Goal: Task Accomplishment & Management: Manage account settings

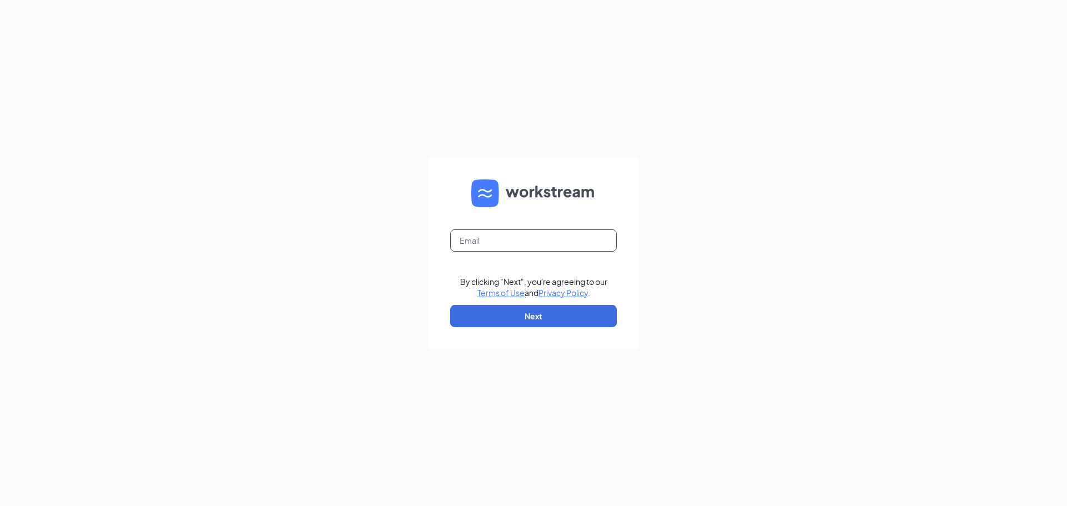
click at [525, 242] on input "text" at bounding box center [533, 241] width 167 height 22
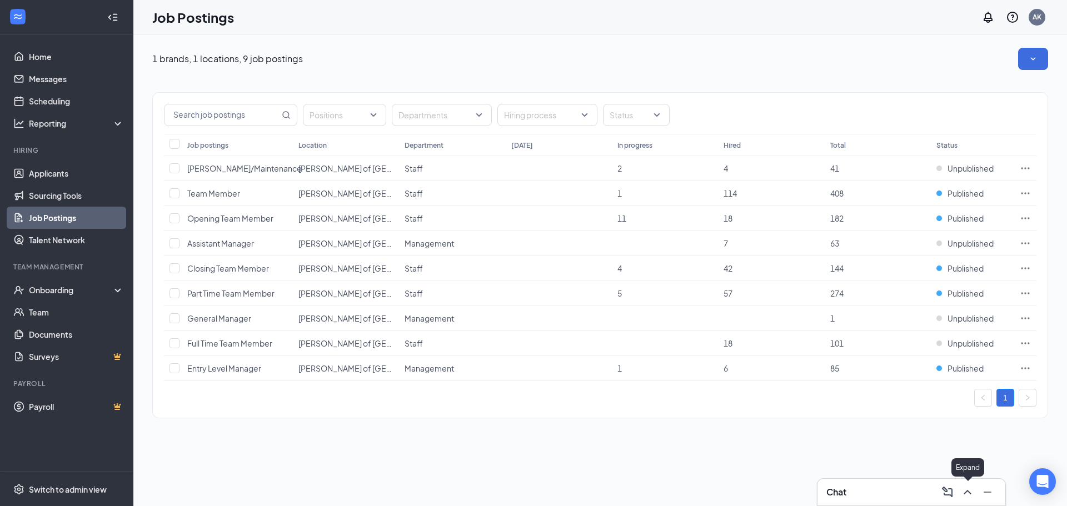
click at [975, 493] on button at bounding box center [968, 492] width 18 height 18
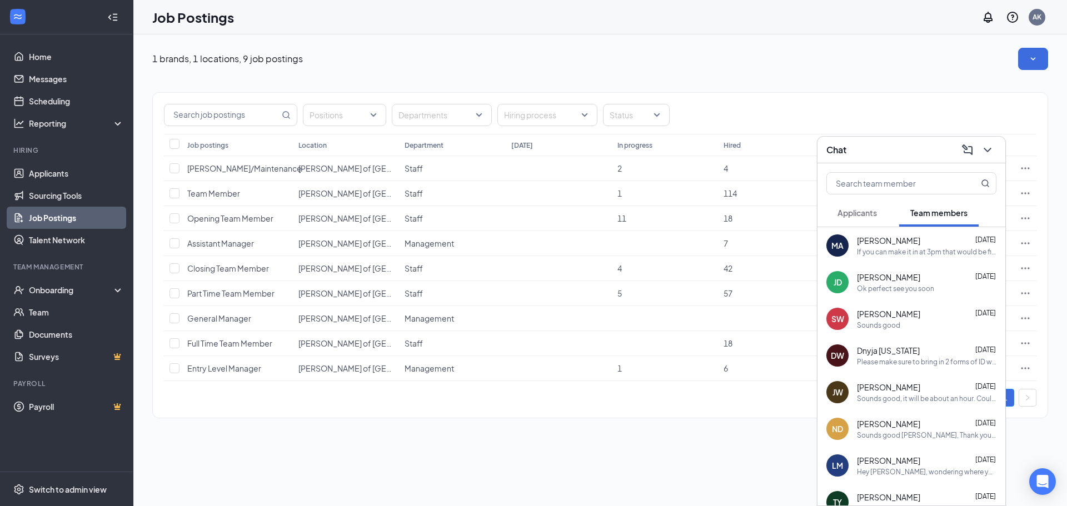
click at [878, 218] on button "Applicants" at bounding box center [857, 213] width 62 height 28
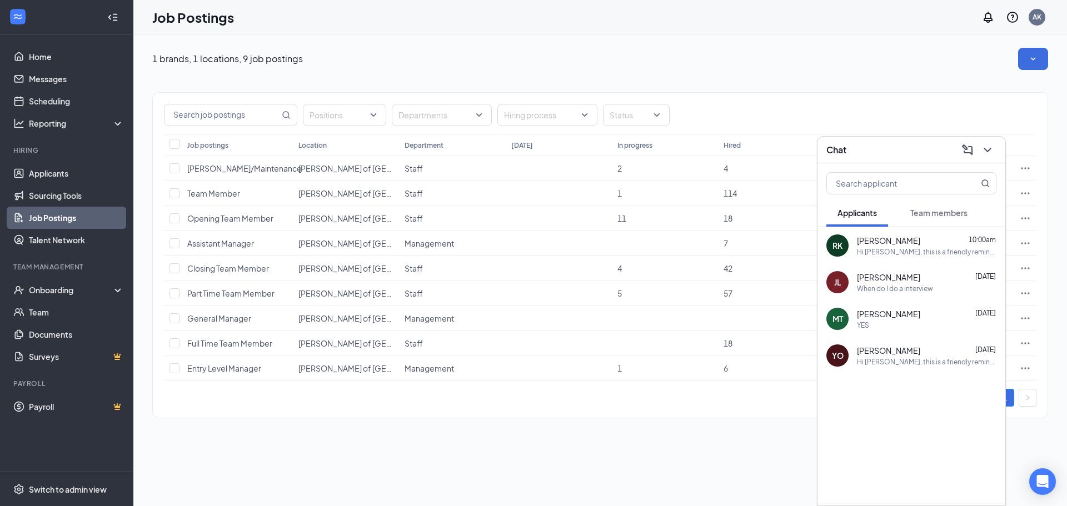
click at [411, 37] on div "1 brands, 1 locations, 9 job postings Positions Departments Hiring process Stat…" at bounding box center [600, 238] width 934 height 408
click at [52, 172] on link "Applicants" at bounding box center [76, 173] width 95 height 22
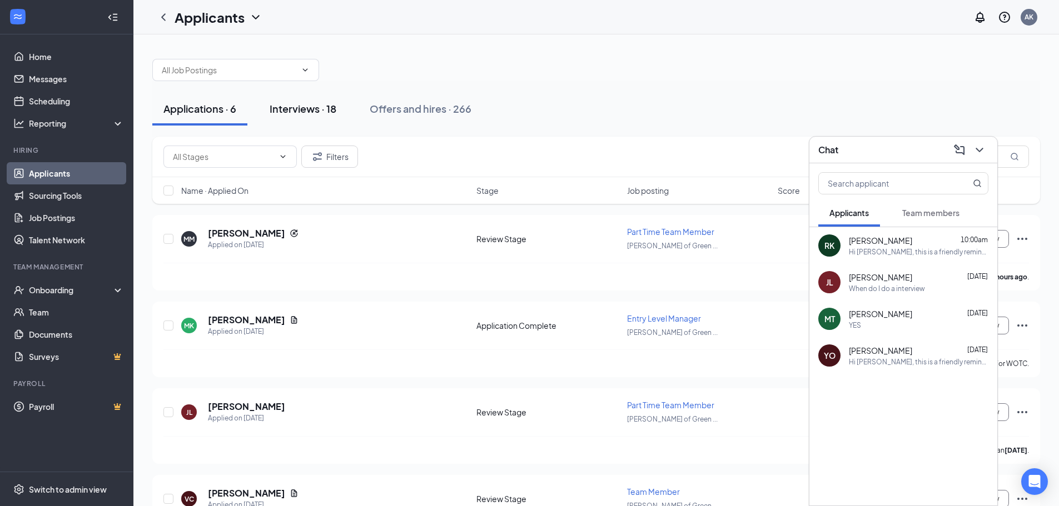
click at [313, 111] on div "Interviews · 18" at bounding box center [303, 109] width 67 height 14
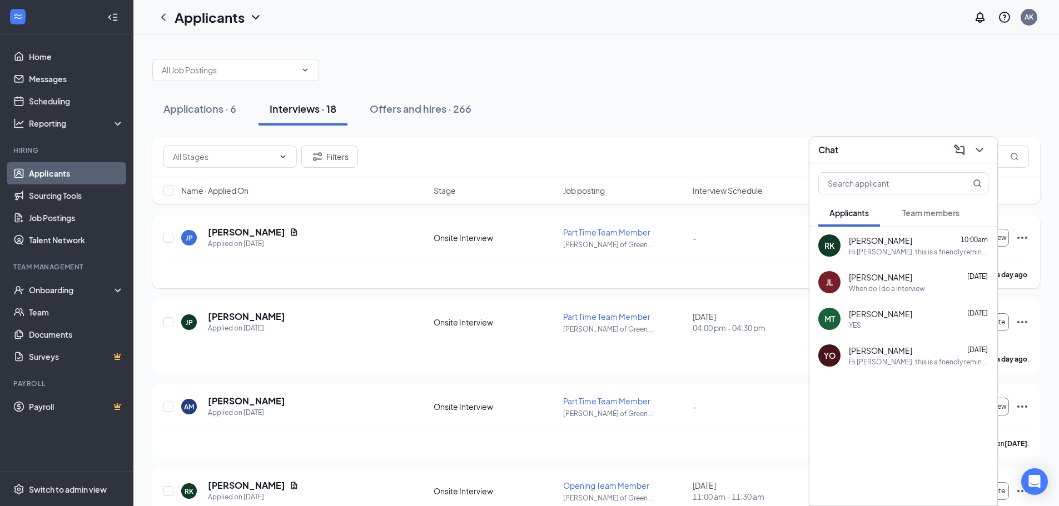
scroll to position [56, 0]
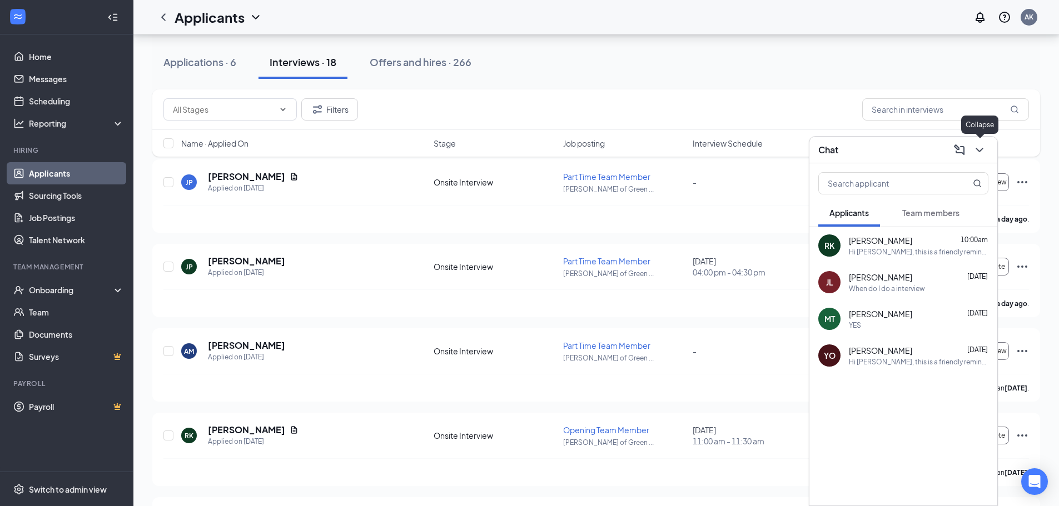
click at [981, 147] on icon "ChevronDown" at bounding box center [979, 149] width 13 height 13
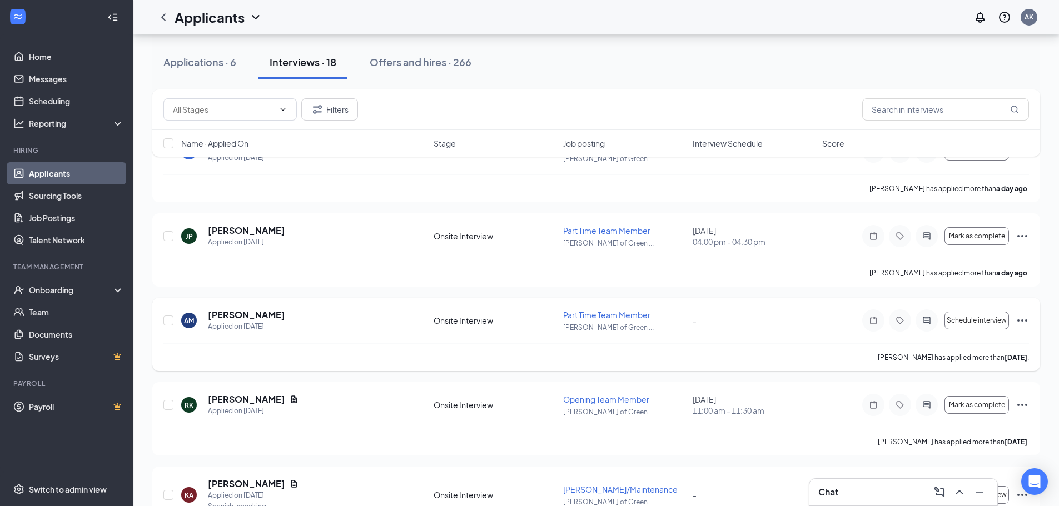
scroll to position [111, 0]
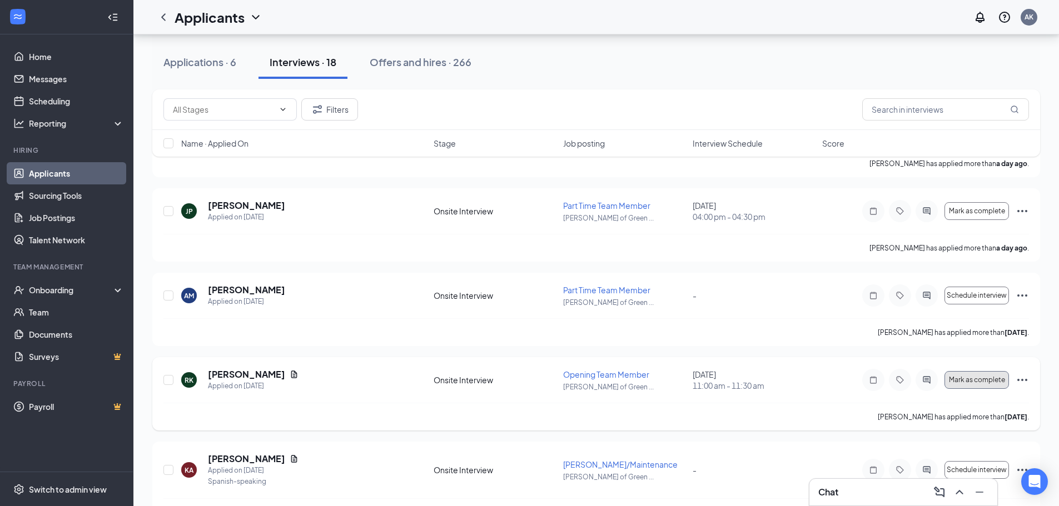
click at [998, 379] on span "Mark as complete" at bounding box center [977, 380] width 56 height 8
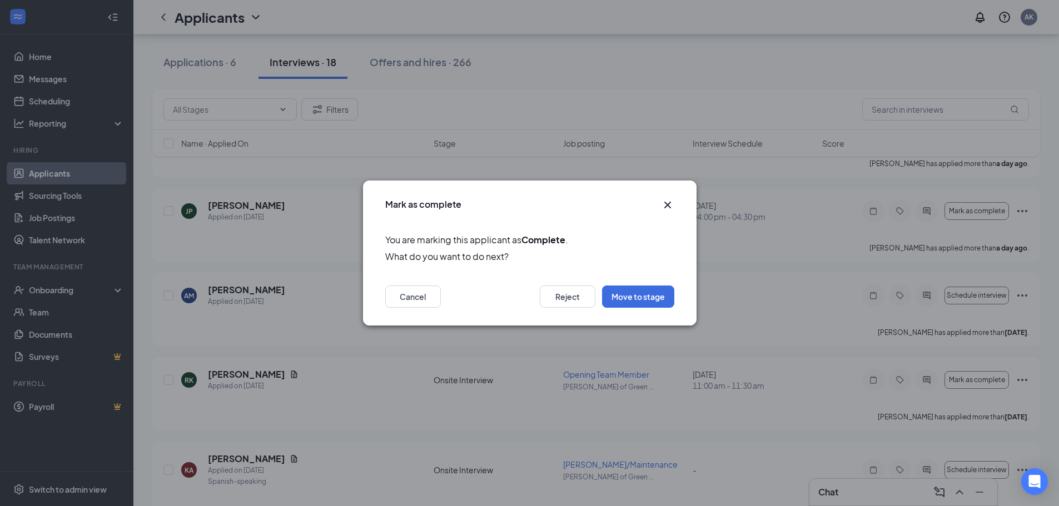
click at [674, 202] on div "Mark as complete" at bounding box center [529, 201] width 333 height 41
click at [667, 204] on icon "Cross" at bounding box center [667, 204] width 13 height 13
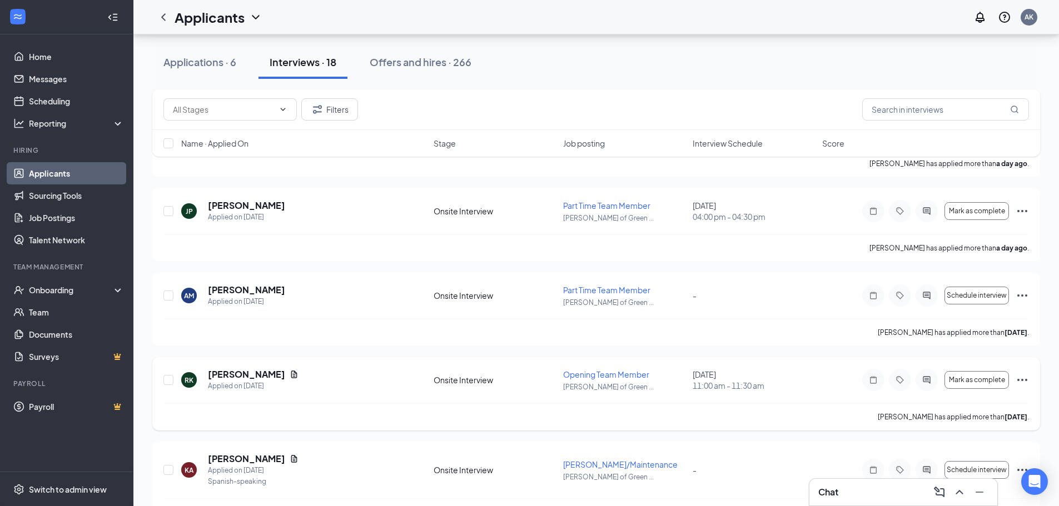
click at [1026, 376] on icon "Ellipses" at bounding box center [1021, 379] width 13 height 13
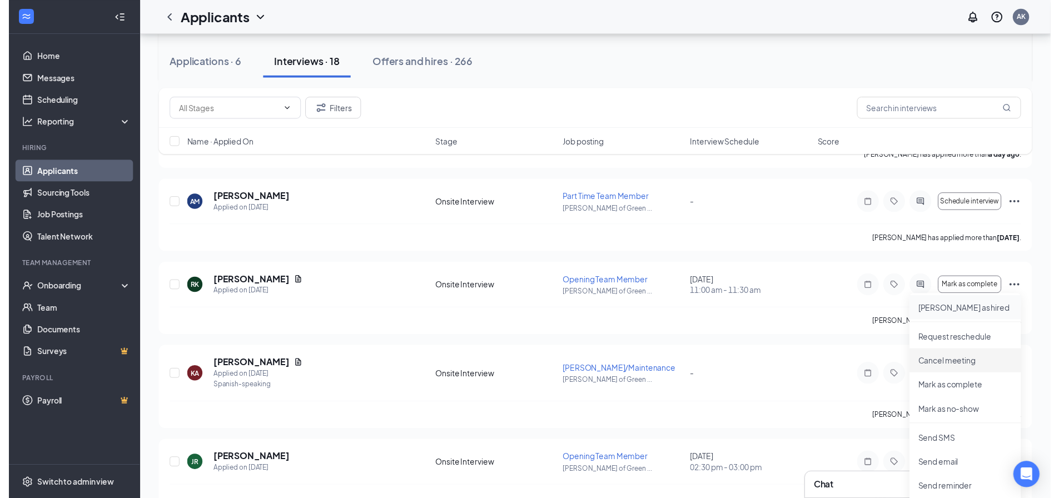
scroll to position [222, 0]
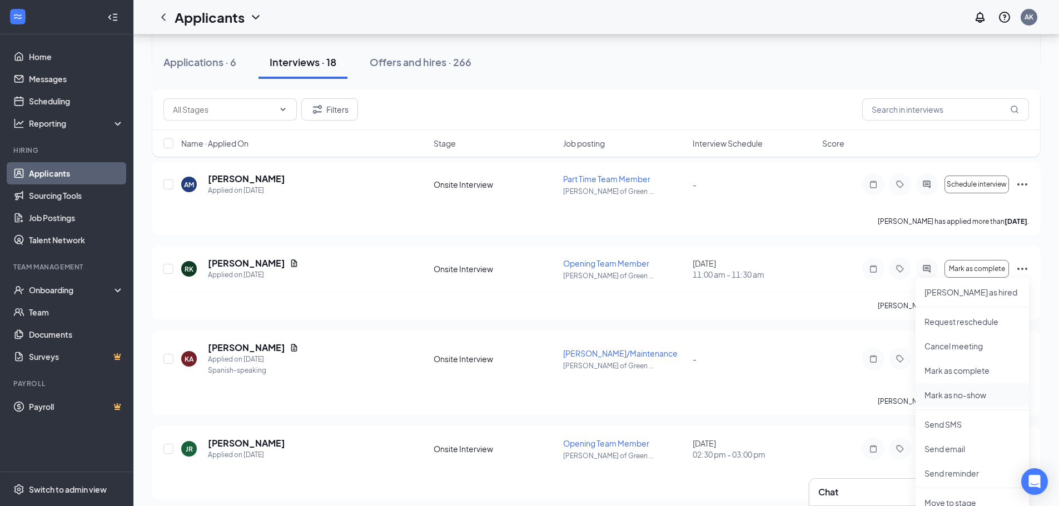
click at [972, 390] on p "Mark as no-show" at bounding box center [972, 395] width 96 height 11
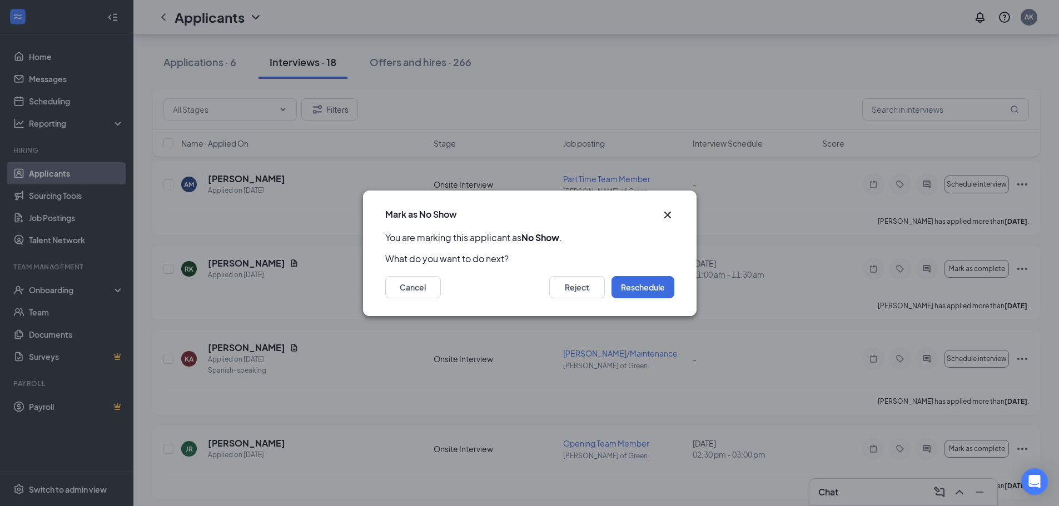
click at [664, 212] on icon "Cross" at bounding box center [667, 214] width 13 height 13
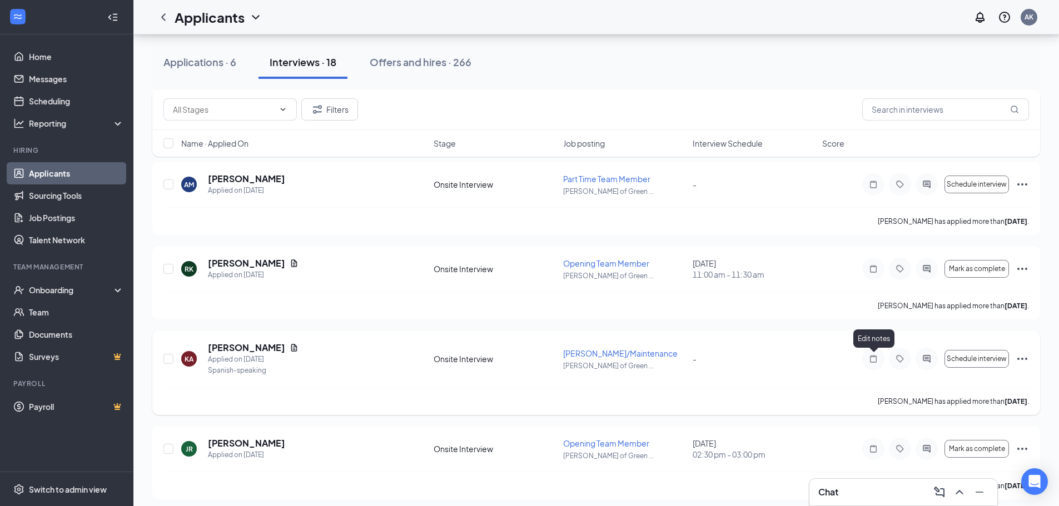
click at [867, 360] on icon "Note" at bounding box center [872, 359] width 13 height 9
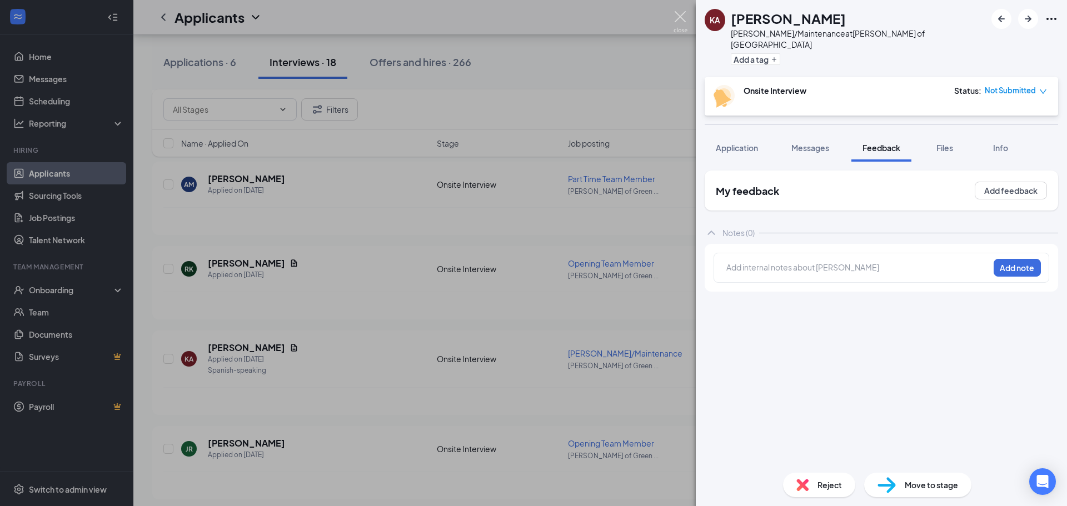
click at [680, 16] on img at bounding box center [681, 22] width 14 height 22
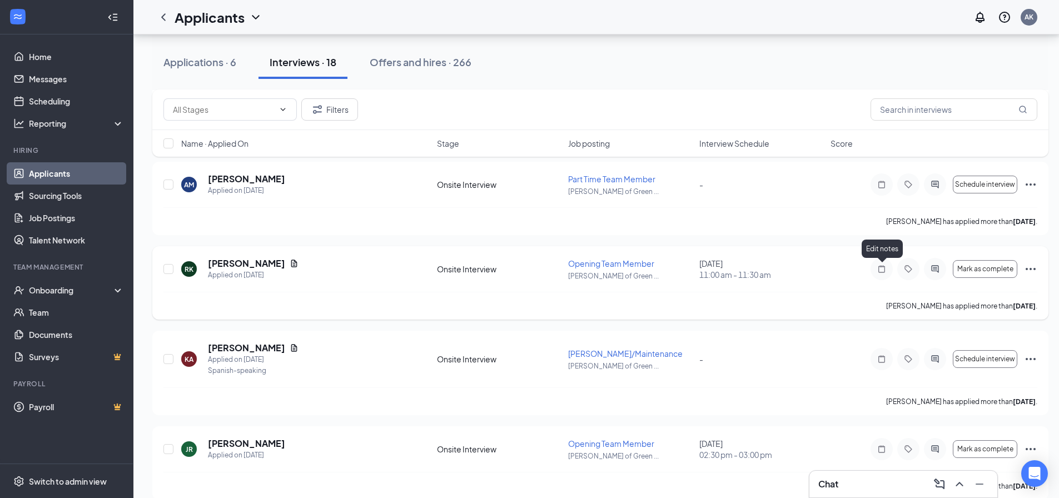
click at [884, 270] on icon "Note" at bounding box center [881, 269] width 13 height 9
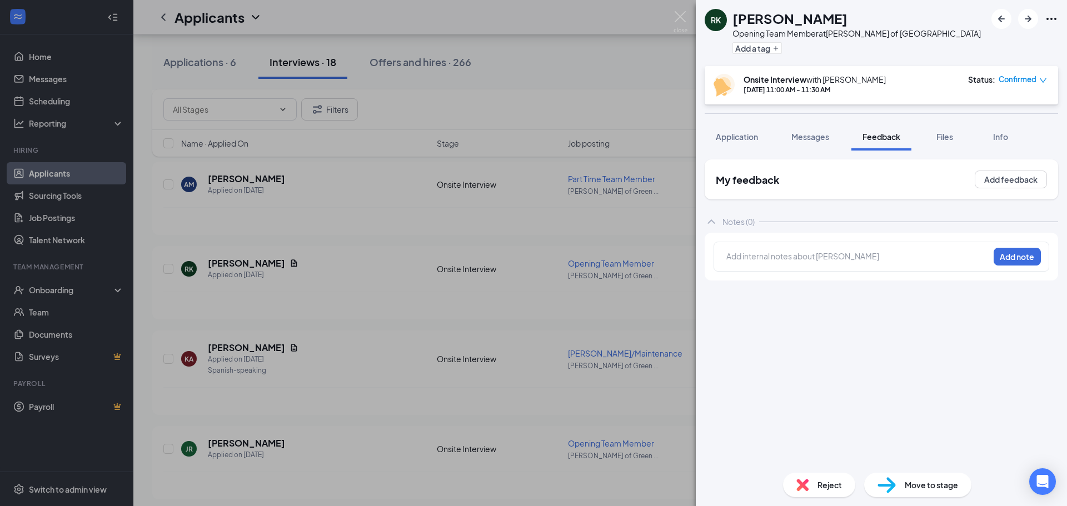
click at [810, 257] on div at bounding box center [858, 257] width 262 height 12
click at [1035, 256] on button "Add note" at bounding box center [1017, 257] width 47 height 18
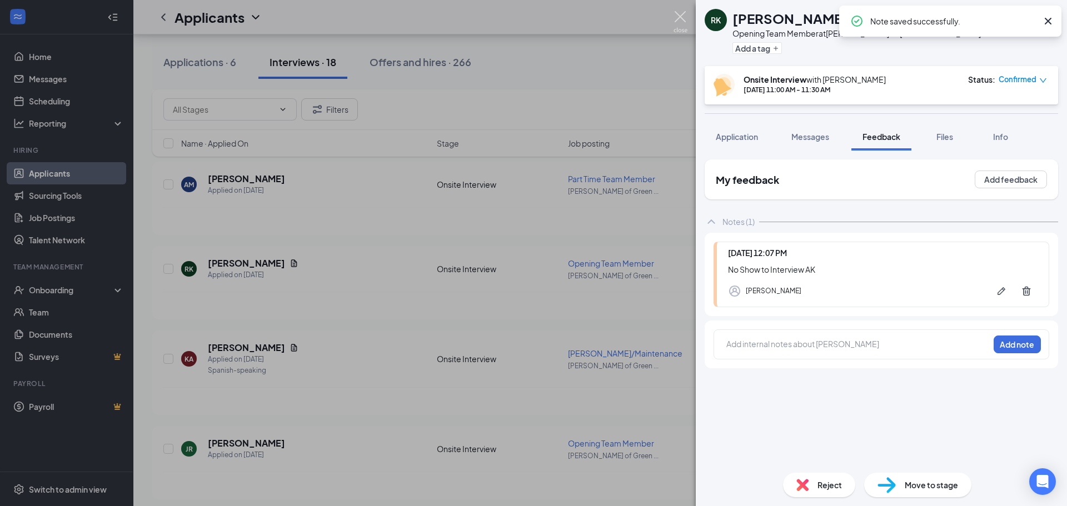
click at [685, 14] on img at bounding box center [681, 22] width 14 height 22
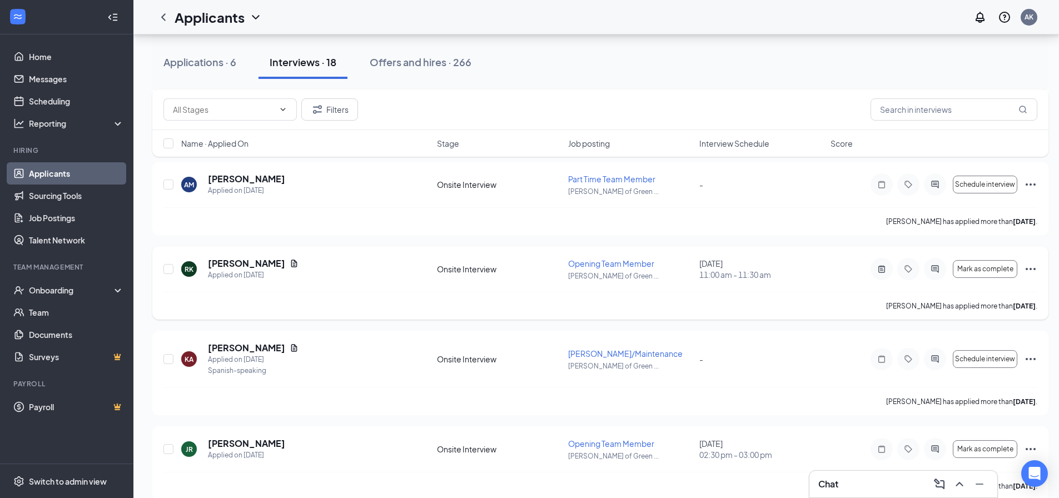
click at [1024, 268] on icon "Ellipses" at bounding box center [1030, 268] width 13 height 13
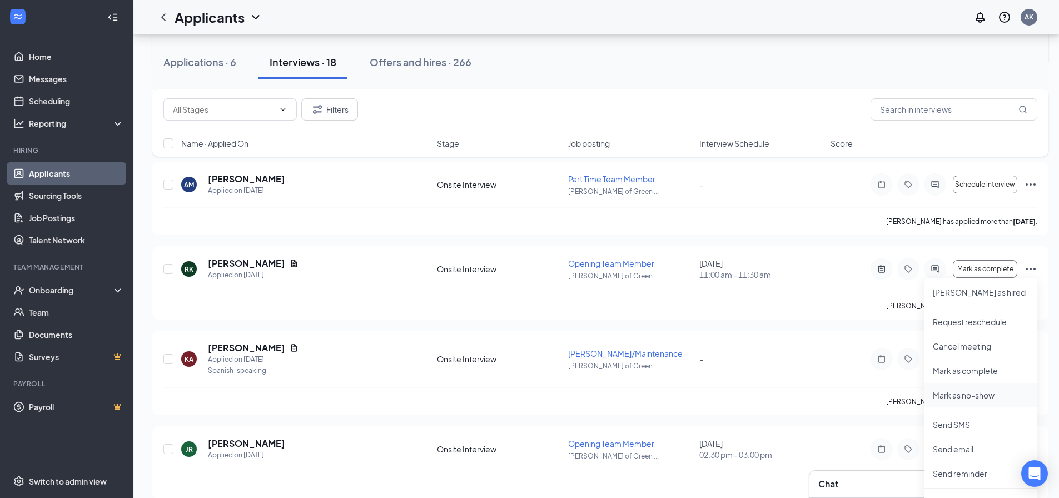
click at [955, 393] on p "Mark as no-show" at bounding box center [981, 395] width 96 height 11
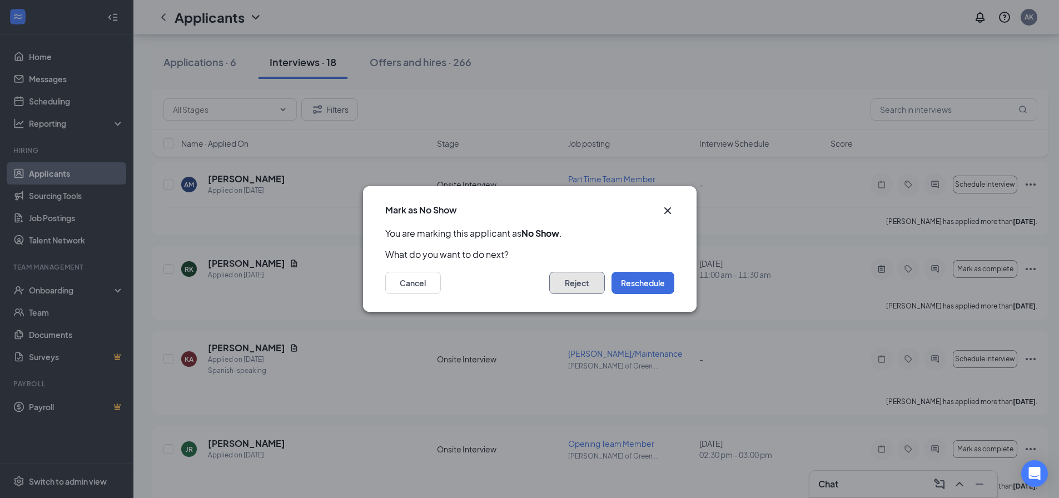
click at [565, 278] on button "Reject" at bounding box center [577, 283] width 56 height 22
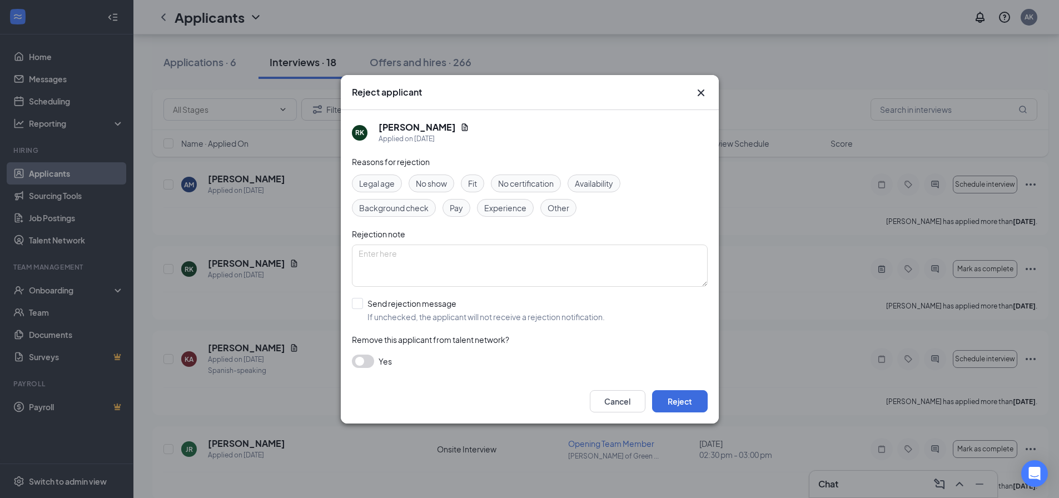
click at [425, 180] on span "No show" at bounding box center [431, 183] width 31 height 12
click at [352, 372] on div "Reasons for rejection Legal age No show Fit No certification Availability Backg…" at bounding box center [530, 267] width 356 height 223
click at [363, 362] on button "button" at bounding box center [363, 361] width 22 height 13
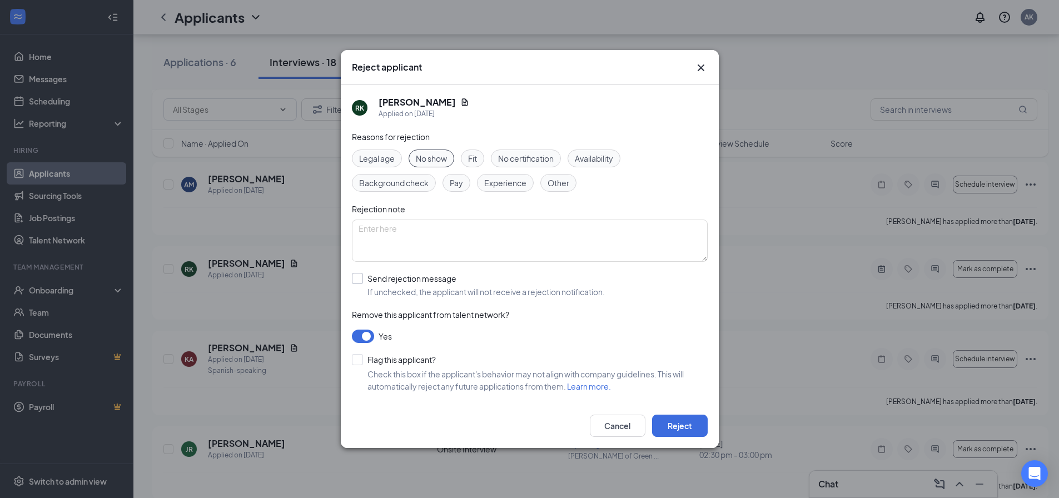
click at [362, 280] on input "Send rejection message If unchecked, the applicant will not receive a rejection…" at bounding box center [478, 285] width 253 height 24
checkbox input "true"
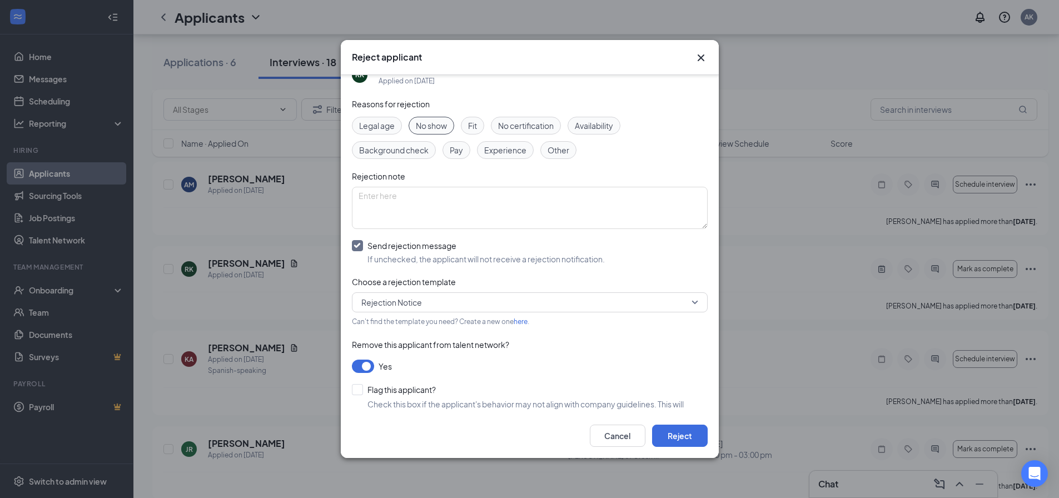
scroll to position [35, 0]
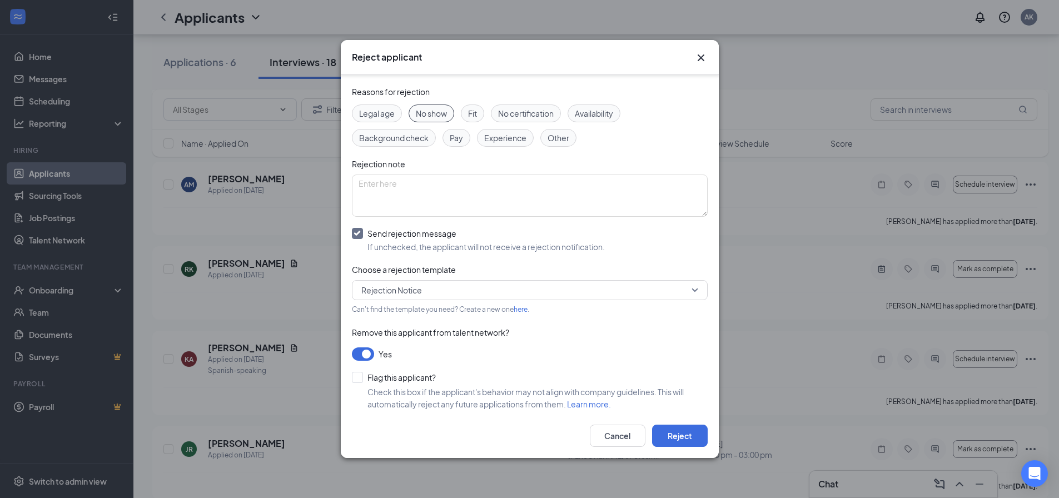
click at [497, 285] on span "Rejection Notice" at bounding box center [524, 290] width 327 height 17
click at [690, 437] on button "Reject" at bounding box center [680, 436] width 56 height 22
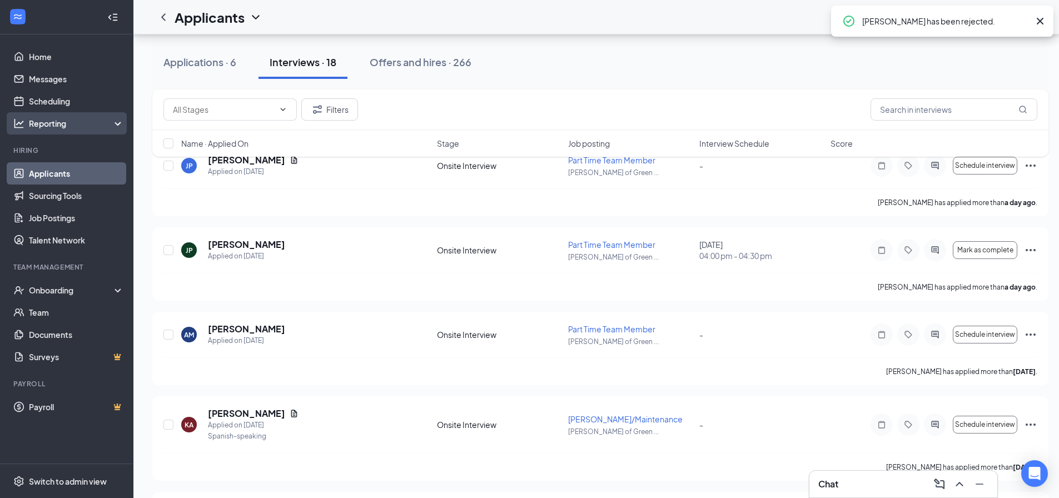
scroll to position [56, 0]
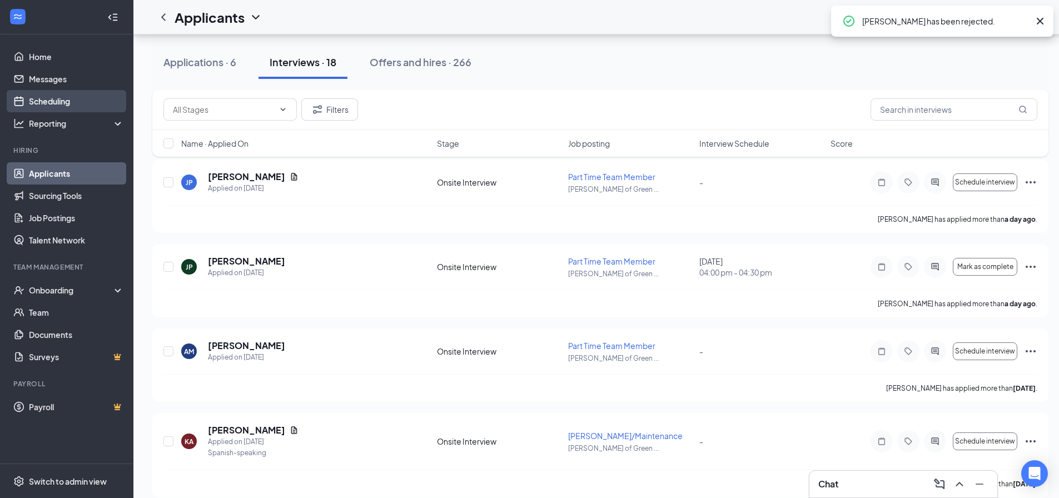
click at [75, 99] on link "Scheduling" at bounding box center [76, 101] width 95 height 22
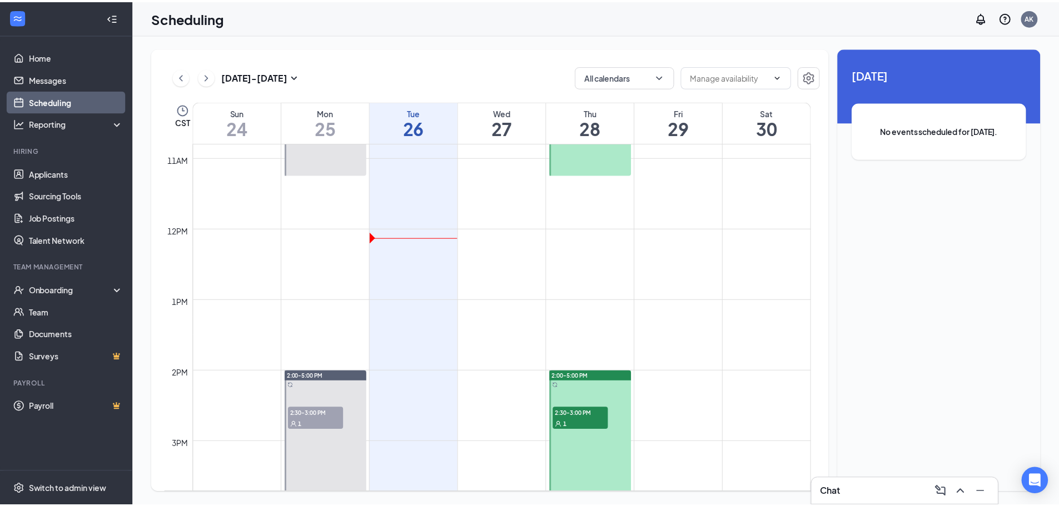
scroll to position [824, 0]
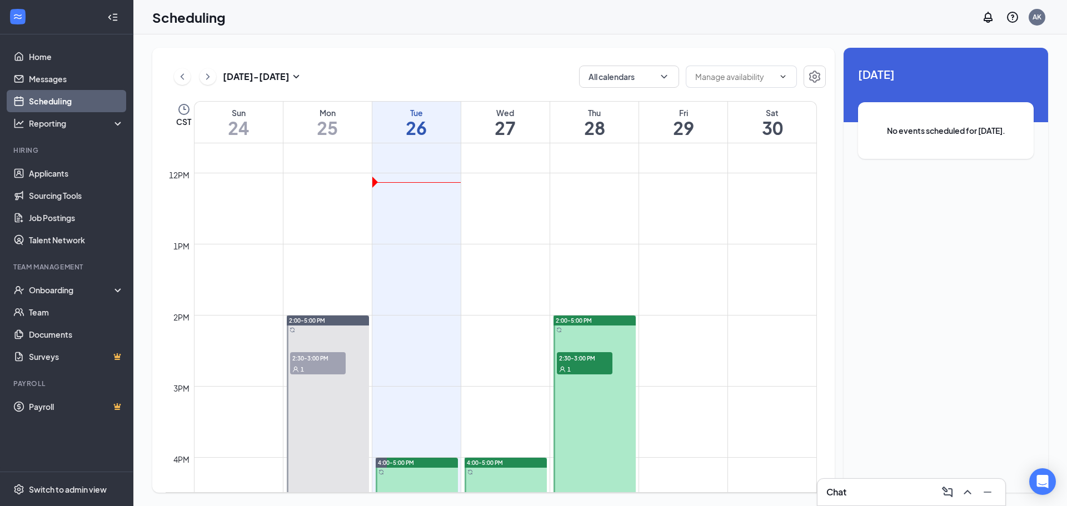
click at [337, 374] on div "1" at bounding box center [318, 368] width 56 height 11
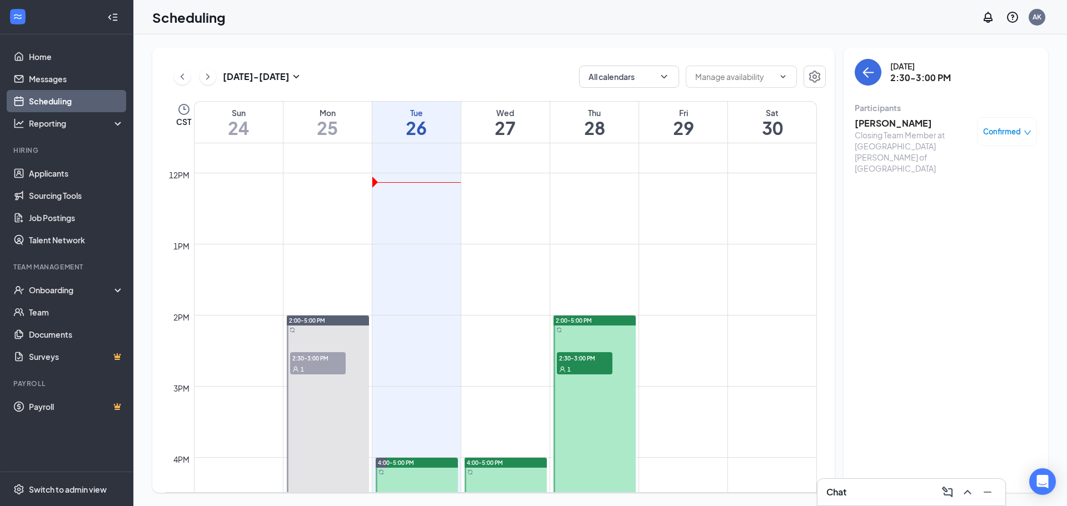
click at [884, 121] on h3 "[PERSON_NAME]" at bounding box center [913, 123] width 117 height 12
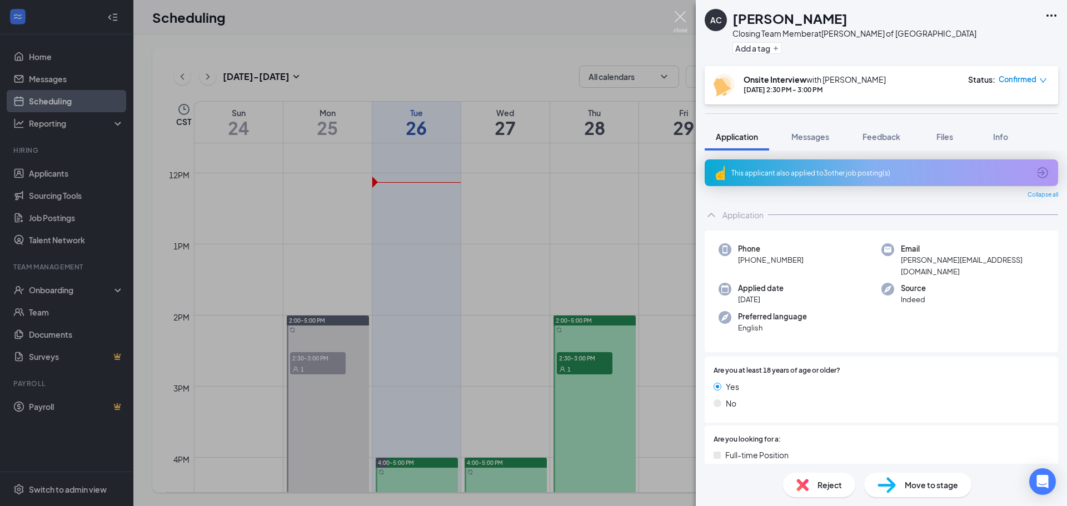
click at [682, 18] on img at bounding box center [681, 22] width 14 height 22
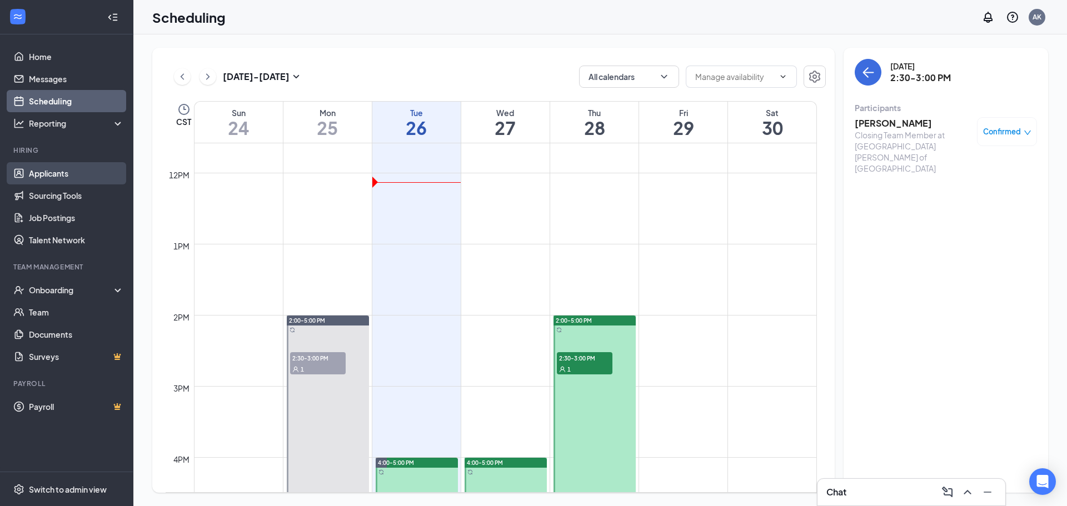
click at [67, 177] on link "Applicants" at bounding box center [76, 173] width 95 height 22
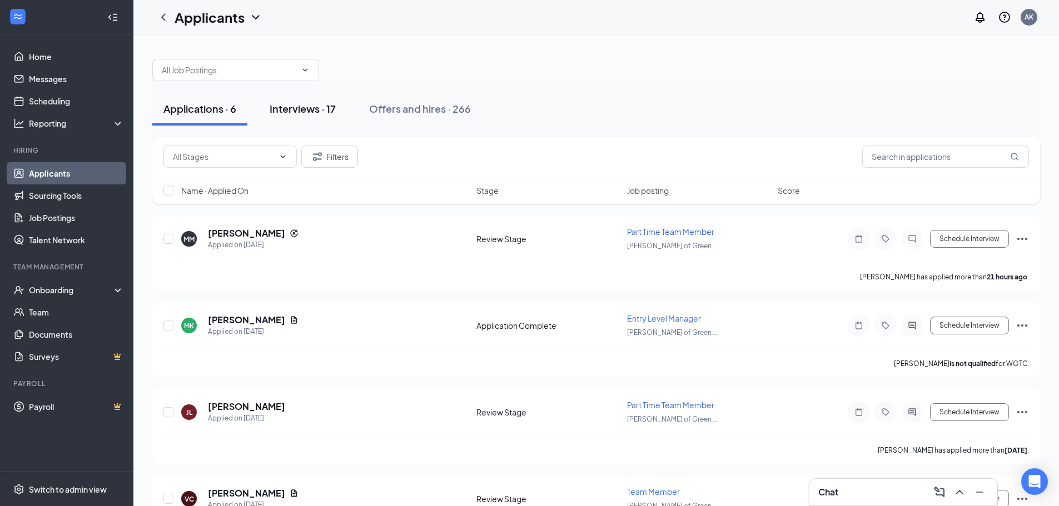
click at [305, 113] on div "Interviews · 17" at bounding box center [303, 109] width 66 height 14
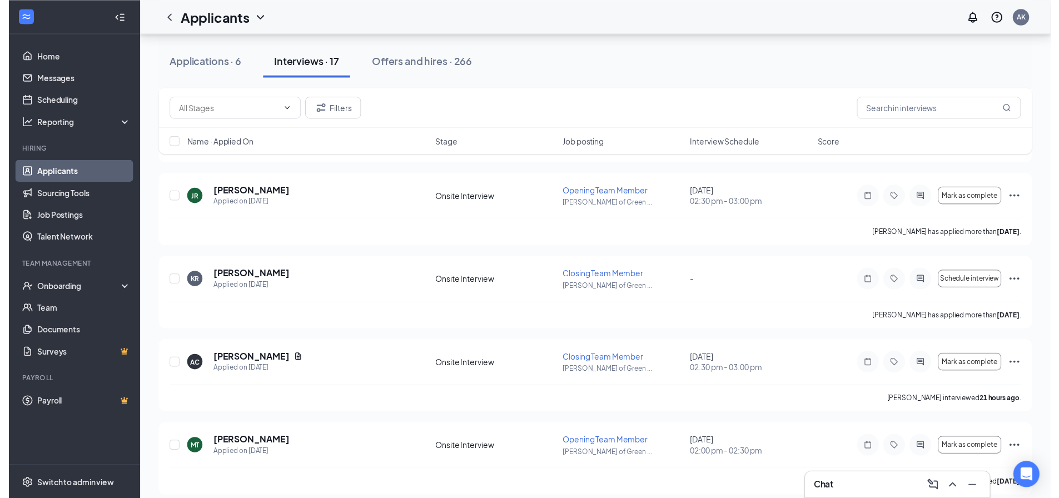
scroll to position [389, 0]
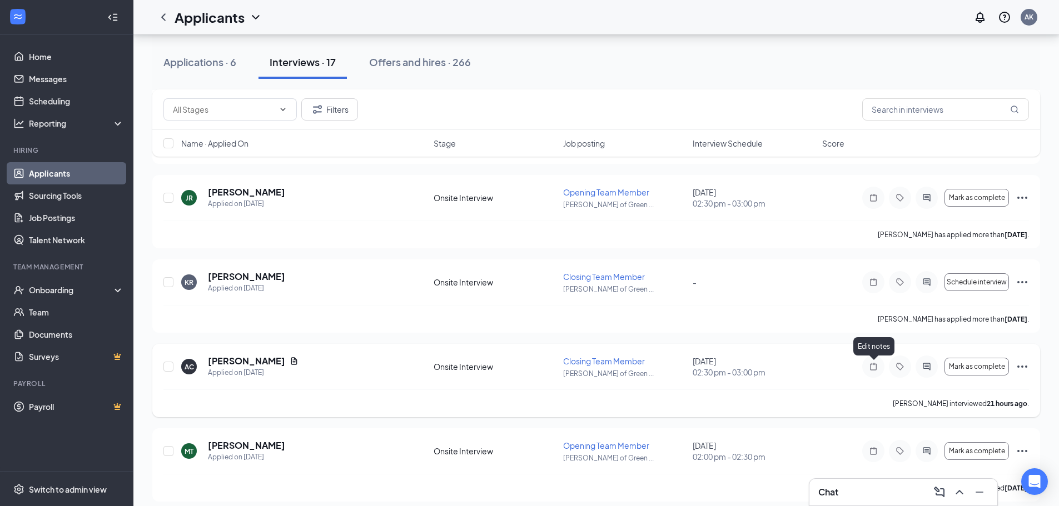
click at [872, 366] on icon "Note" at bounding box center [872, 366] width 13 height 9
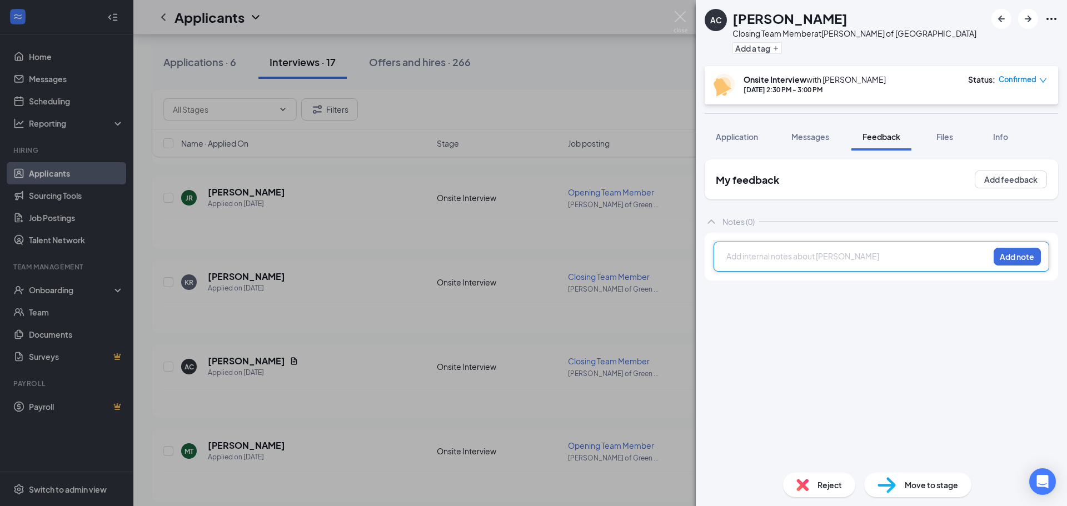
click at [822, 256] on div at bounding box center [858, 257] width 262 height 12
click at [1022, 260] on button "Add note" at bounding box center [1017, 257] width 47 height 18
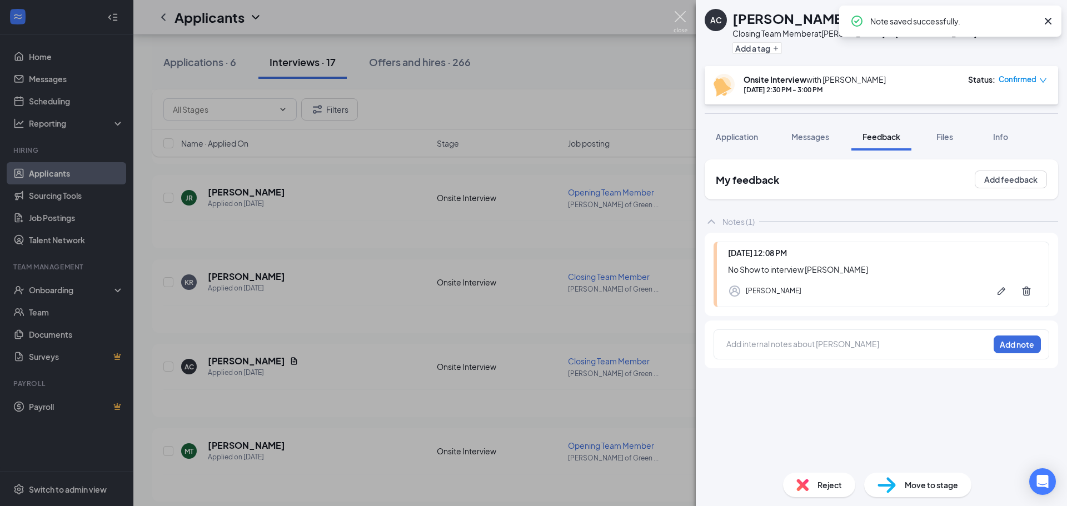
click at [684, 12] on img at bounding box center [681, 22] width 14 height 22
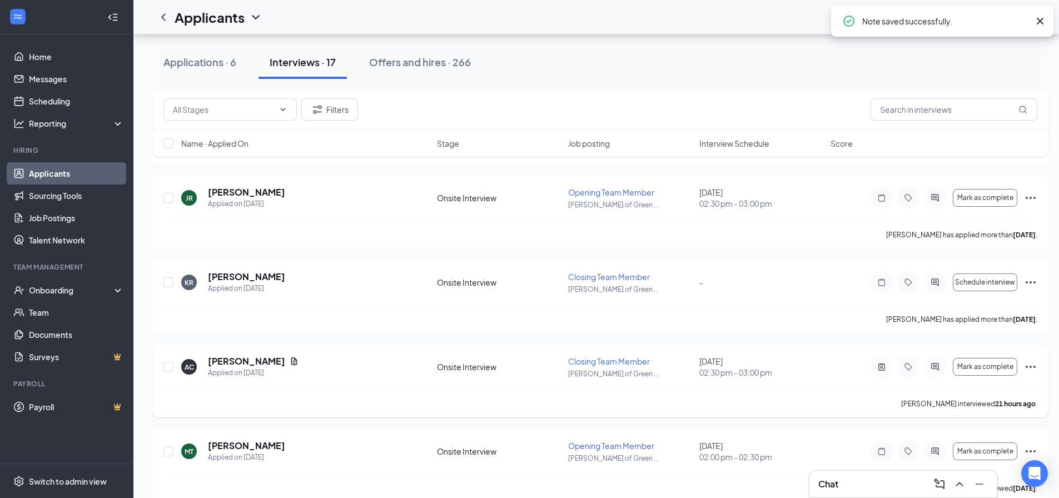
click at [1034, 366] on icon "Ellipses" at bounding box center [1030, 367] width 10 height 2
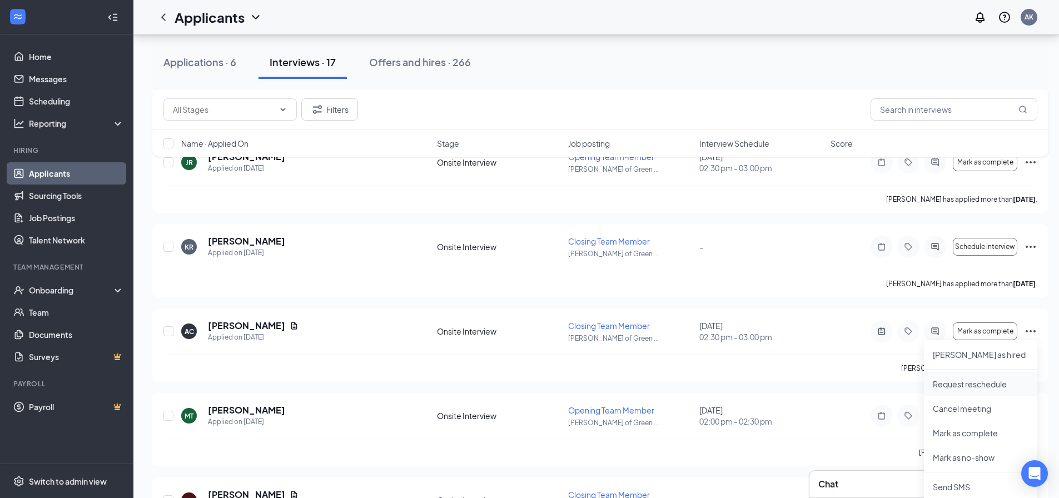
scroll to position [445, 0]
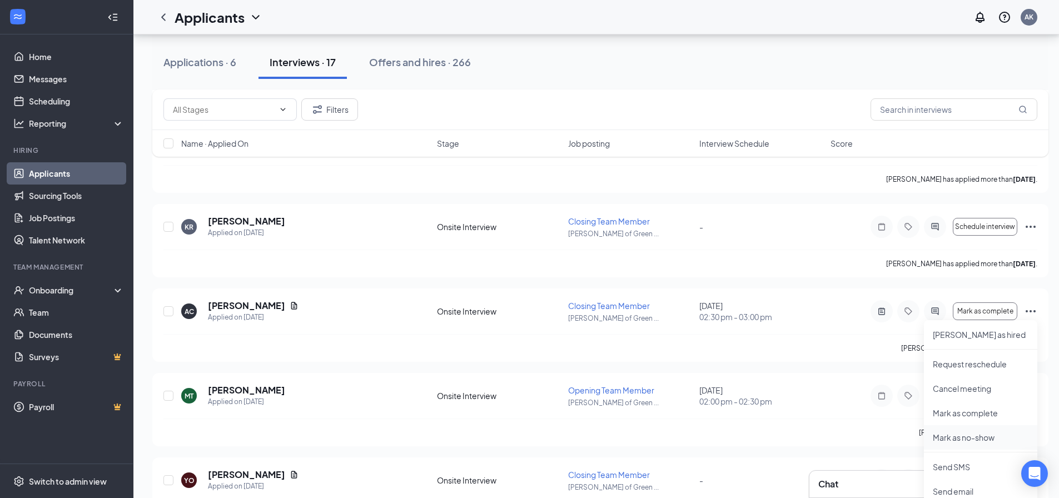
click at [954, 444] on li "Mark as no-show" at bounding box center [980, 437] width 113 height 24
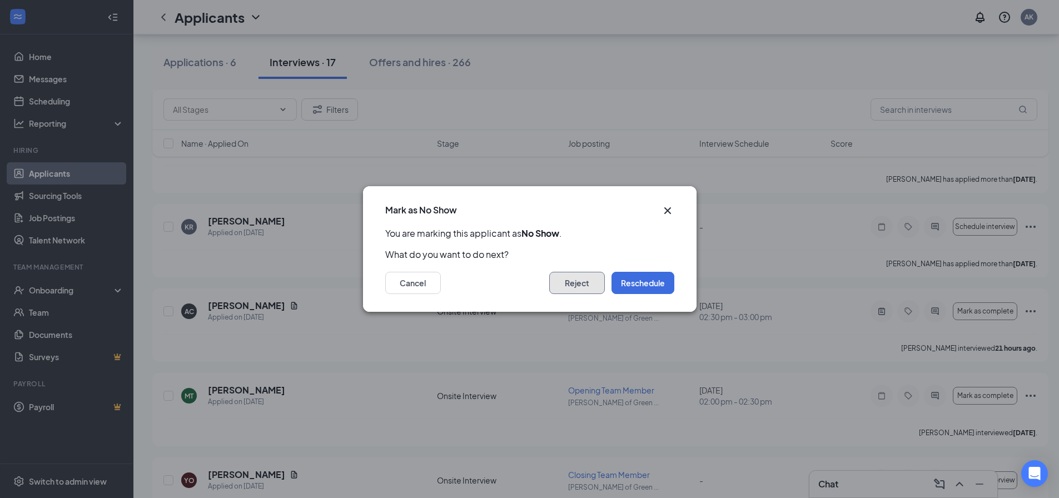
click at [596, 278] on button "Reject" at bounding box center [577, 283] width 56 height 22
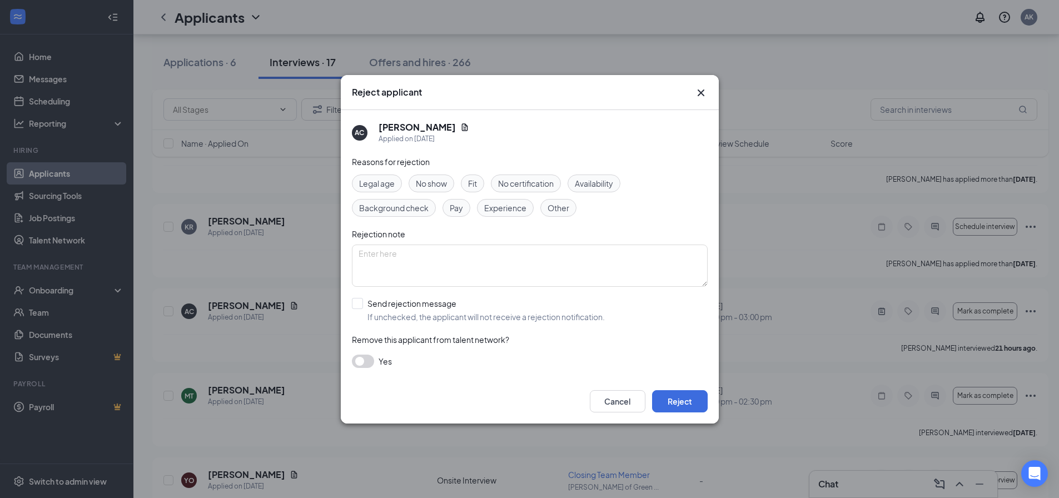
click at [361, 359] on button "button" at bounding box center [363, 361] width 22 height 13
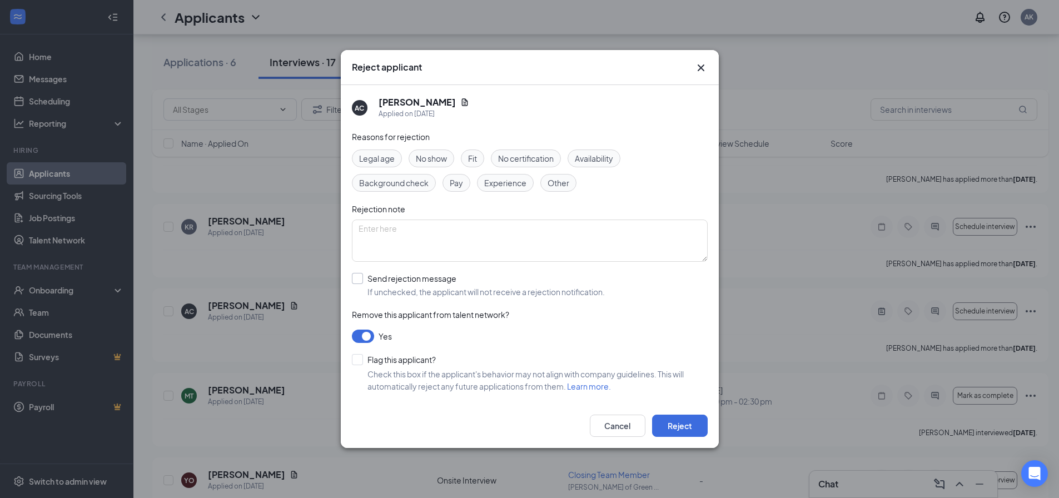
click at [358, 282] on input "Send rejection message If unchecked, the applicant will not receive a rejection…" at bounding box center [478, 285] width 253 height 24
checkbox input "true"
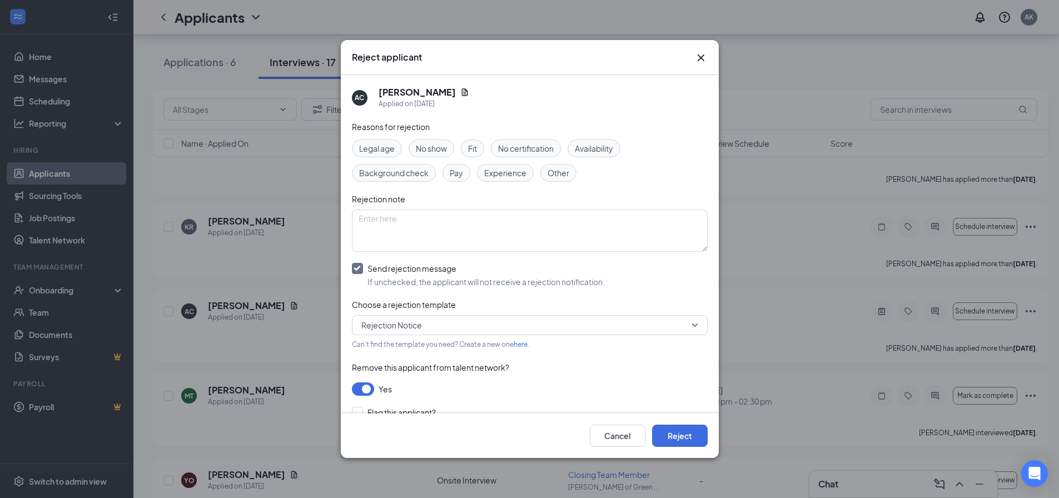
click at [432, 151] on span "No show" at bounding box center [431, 148] width 31 height 12
click at [417, 142] on span "No show" at bounding box center [431, 148] width 31 height 12
click at [438, 148] on span "No show" at bounding box center [431, 148] width 31 height 12
click at [677, 440] on button "Reject" at bounding box center [680, 436] width 56 height 22
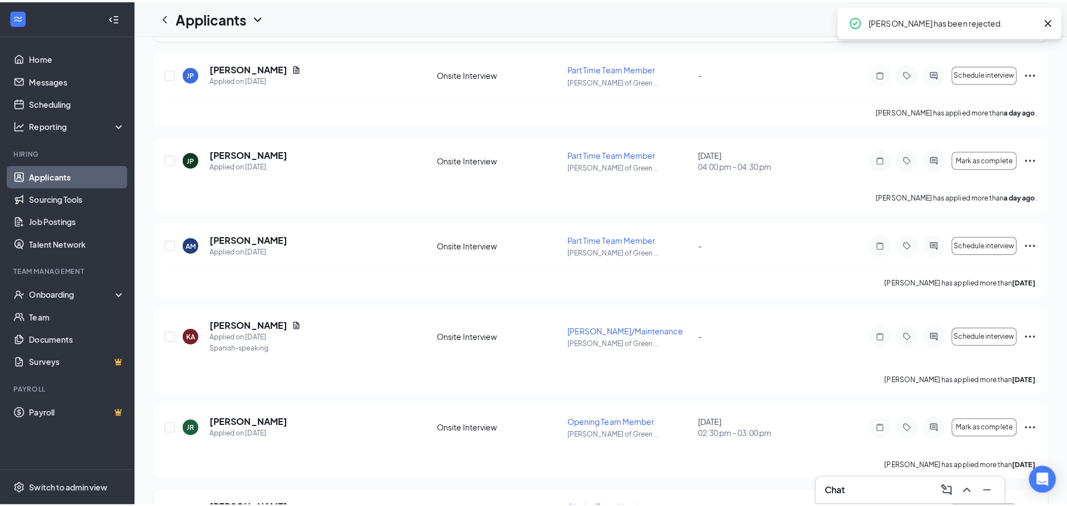
scroll to position [0, 0]
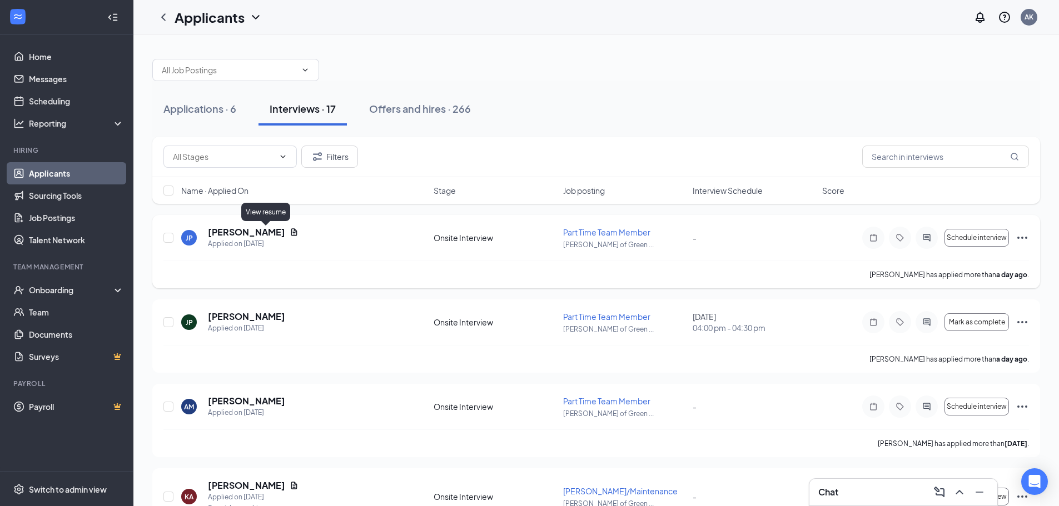
click at [290, 232] on icon "Document" at bounding box center [294, 232] width 9 height 9
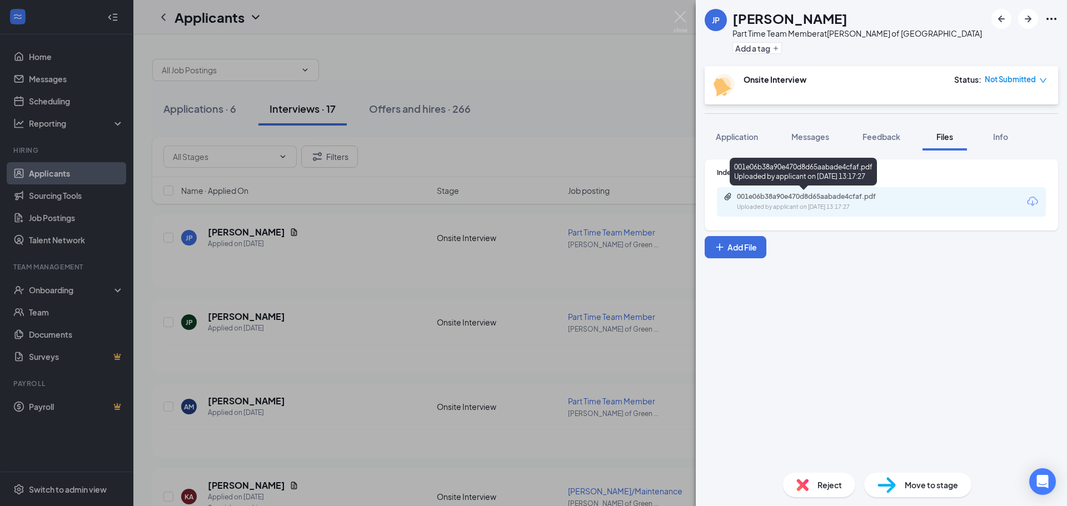
click at [755, 203] on div "Uploaded by applicant on [DATE] 13:17:27" at bounding box center [820, 207] width 167 height 9
click at [55, 171] on div "JP [PERSON_NAME] Part Time Team Member at [PERSON_NAME] of [GEOGRAPHIC_DATA] Ad…" at bounding box center [533, 253] width 1067 height 506
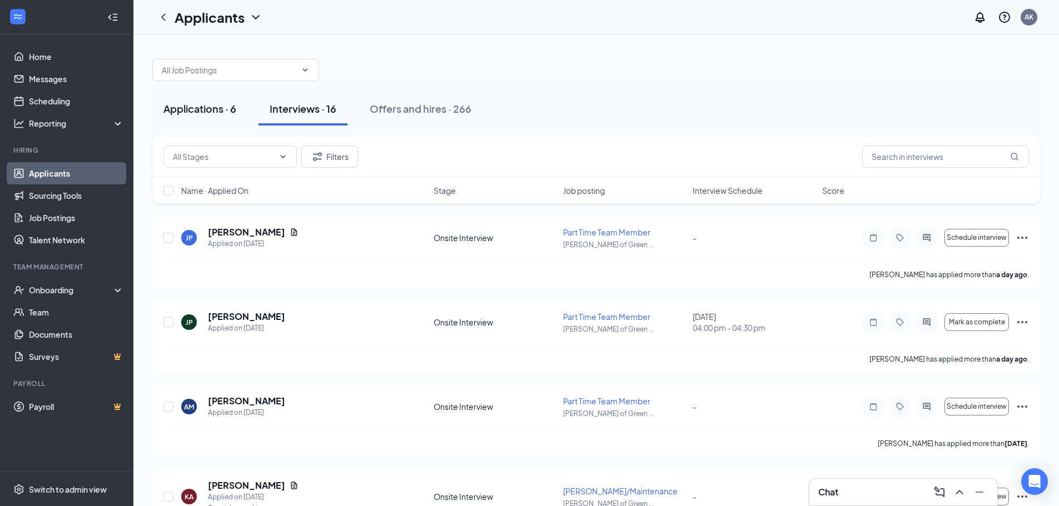
click at [206, 108] on div "Applications · 6" at bounding box center [199, 109] width 73 height 14
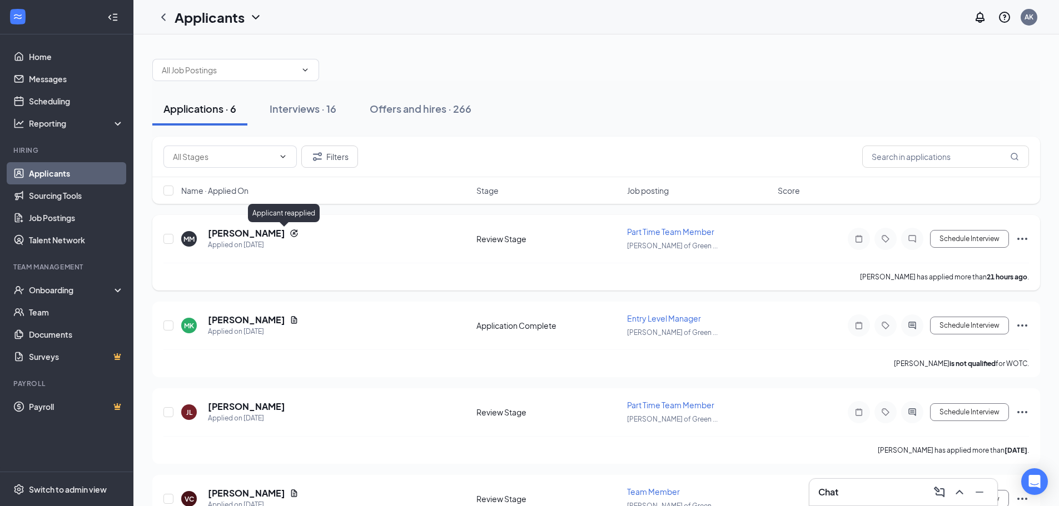
click at [290, 232] on icon "Reapply" at bounding box center [294, 233] width 9 height 9
click at [246, 230] on h5 "[PERSON_NAME]" at bounding box center [246, 233] width 77 height 12
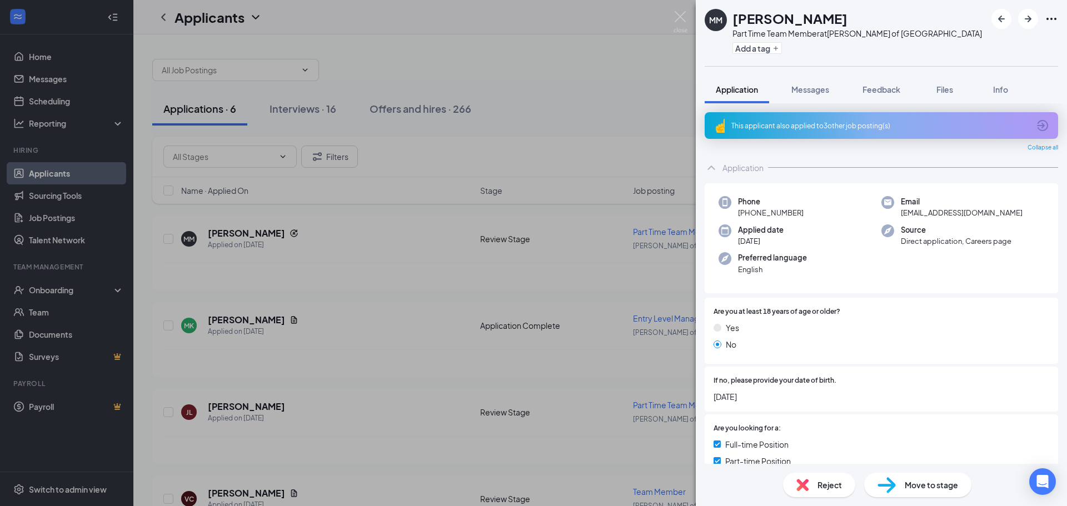
click at [810, 128] on div "This applicant also applied to 3 other job posting(s)" at bounding box center [880, 125] width 298 height 9
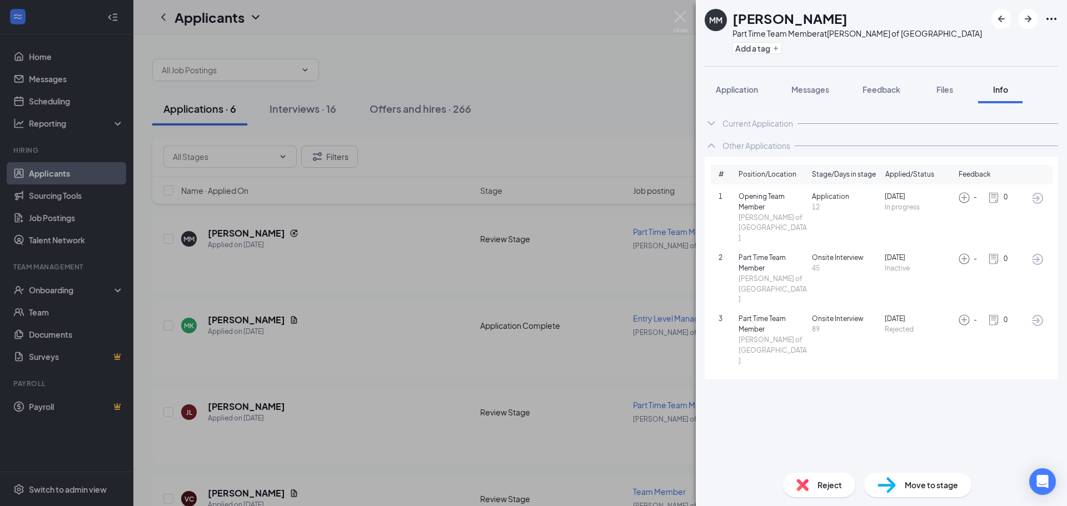
click at [762, 124] on div "Current Application" at bounding box center [757, 123] width 71 height 11
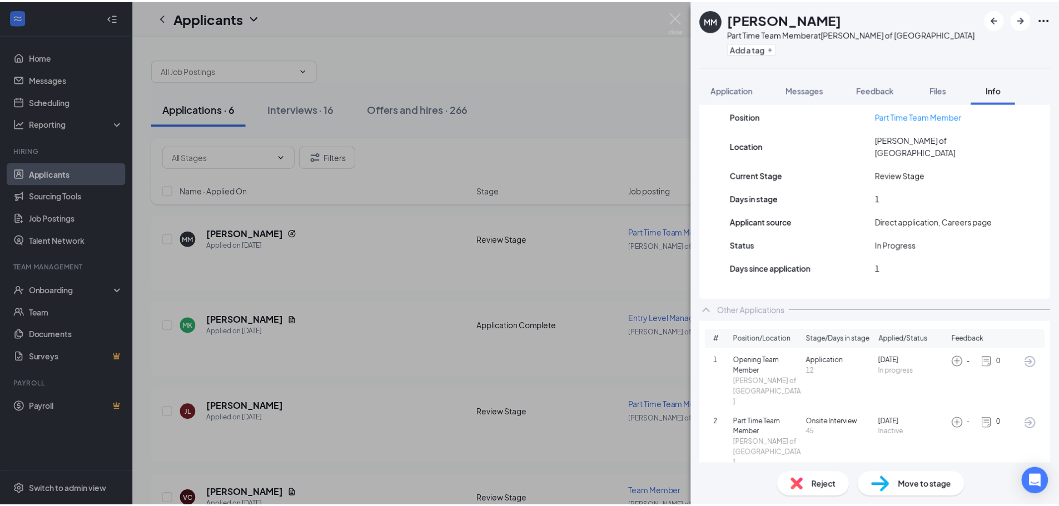
scroll to position [156, 0]
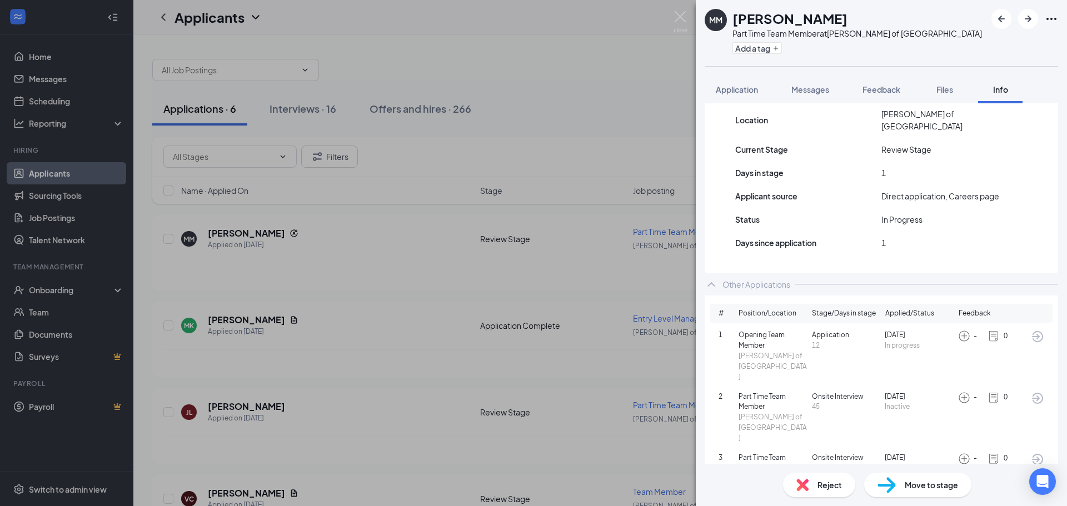
click at [760, 453] on span "Part Time Team Member" at bounding box center [773, 463] width 69 height 21
click at [680, 13] on img at bounding box center [681, 22] width 14 height 22
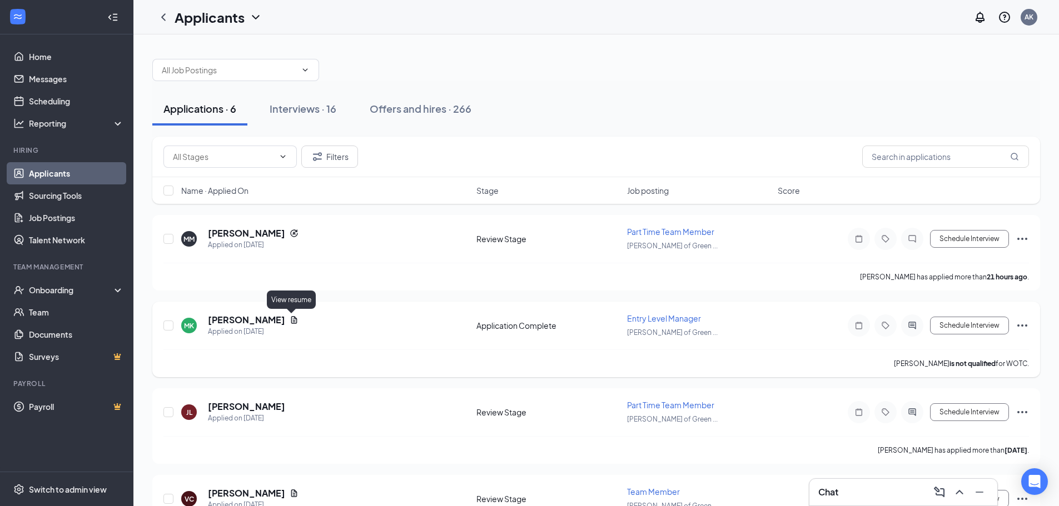
click at [293, 318] on icon "Document" at bounding box center [294, 319] width 6 height 7
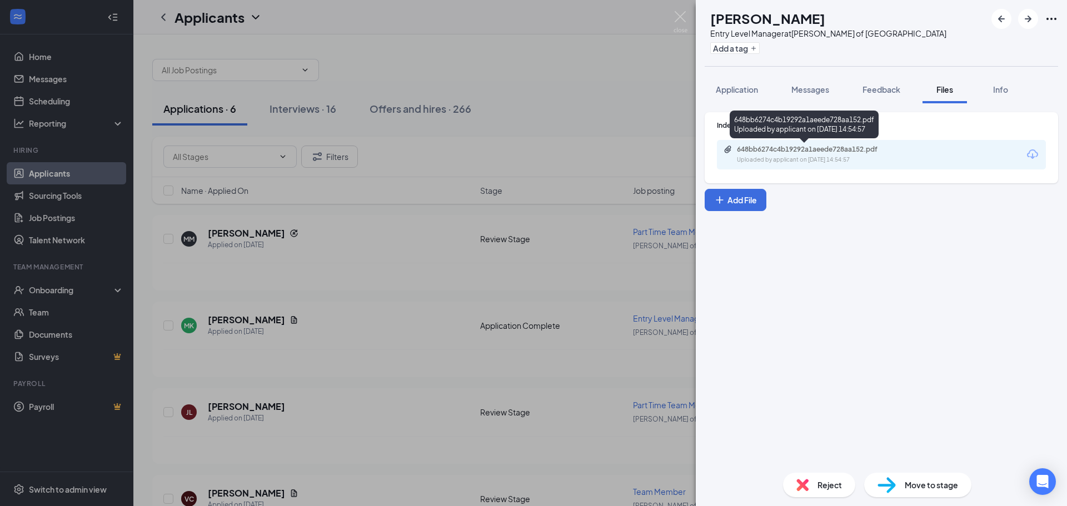
click at [760, 164] on div "Uploaded by applicant on [DATE] 14:54:57" at bounding box center [820, 160] width 167 height 9
click at [801, 90] on span "Messages" at bounding box center [810, 89] width 38 height 10
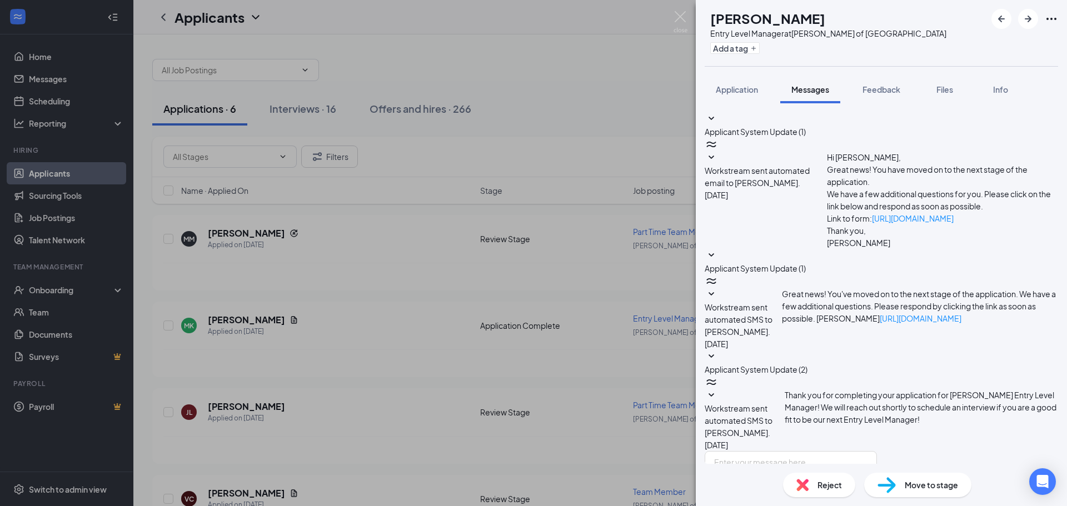
scroll to position [16, 0]
click at [776, 451] on textarea at bounding box center [791, 484] width 172 height 67
type textarea "Hi [PERSON_NAME], Reaching out to see if you would be available for an intervie…"
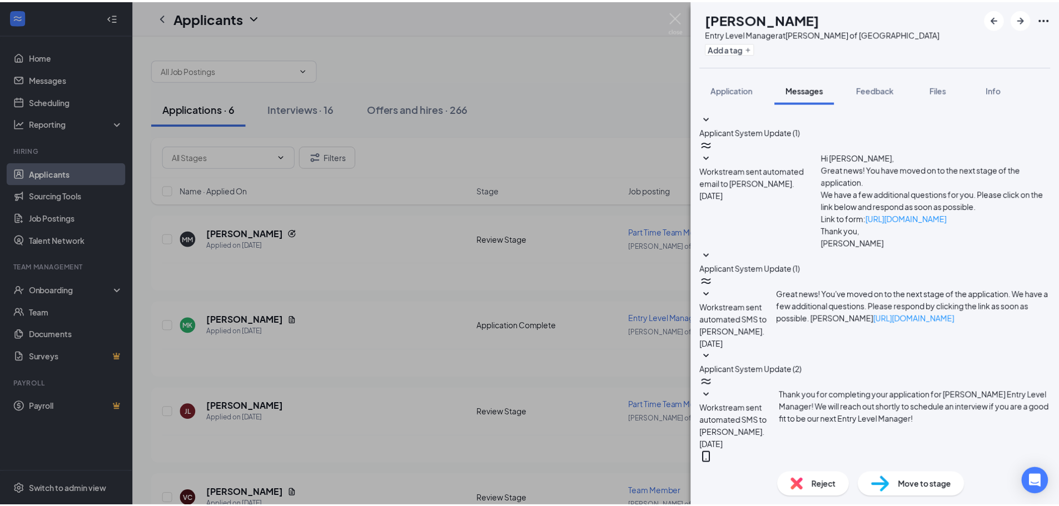
scroll to position [99, 0]
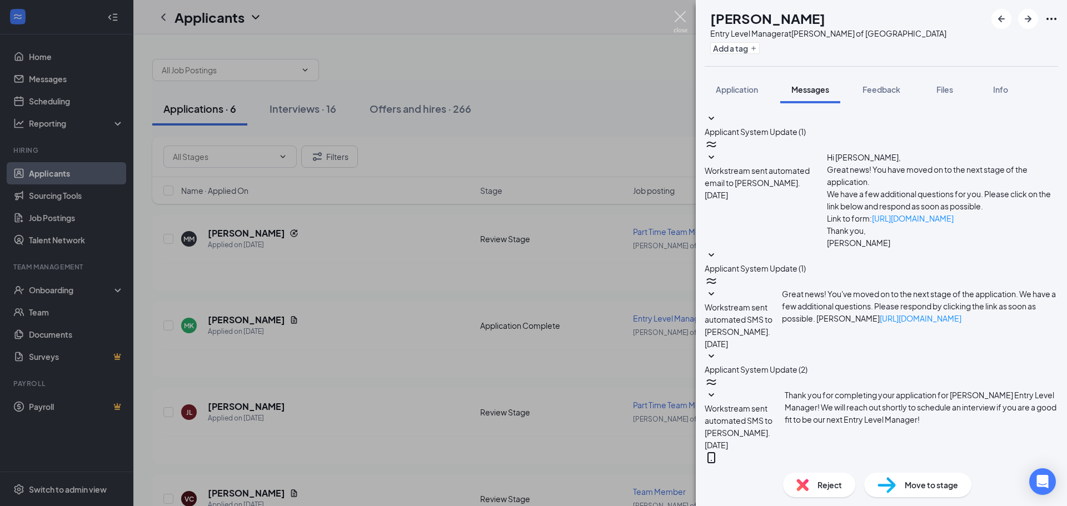
click at [684, 19] on img at bounding box center [681, 22] width 14 height 22
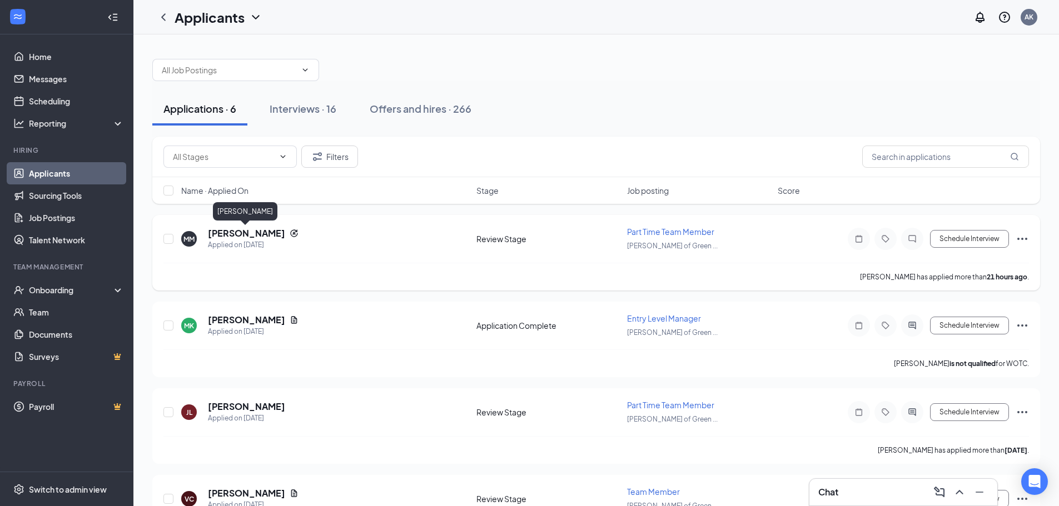
click at [242, 234] on h5 "[PERSON_NAME]" at bounding box center [246, 233] width 77 height 12
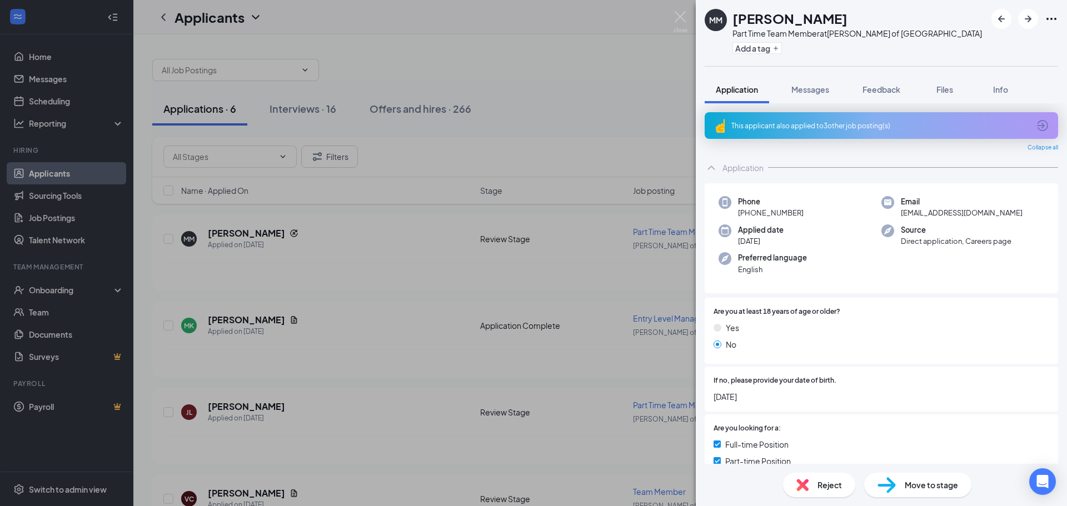
click at [633, 111] on div "MM [PERSON_NAME] Part Time Team Member at [PERSON_NAME] of [GEOGRAPHIC_DATA] Ad…" at bounding box center [533, 253] width 1067 height 506
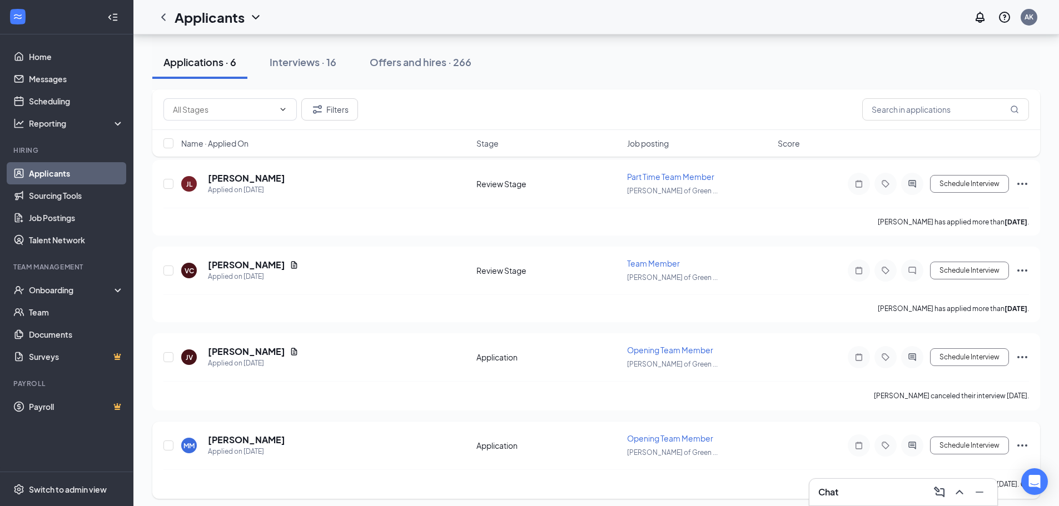
scroll to position [235, 0]
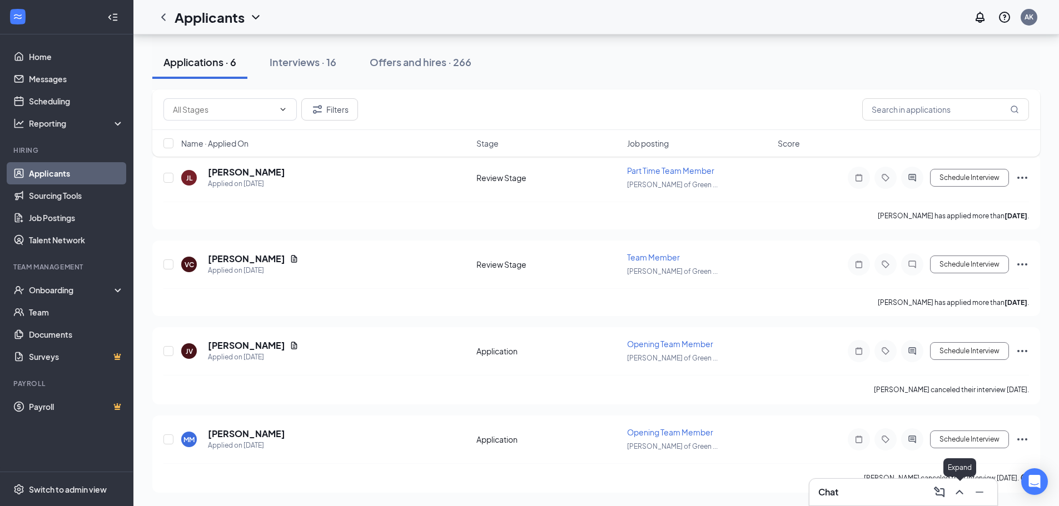
click at [968, 495] on button at bounding box center [959, 492] width 18 height 18
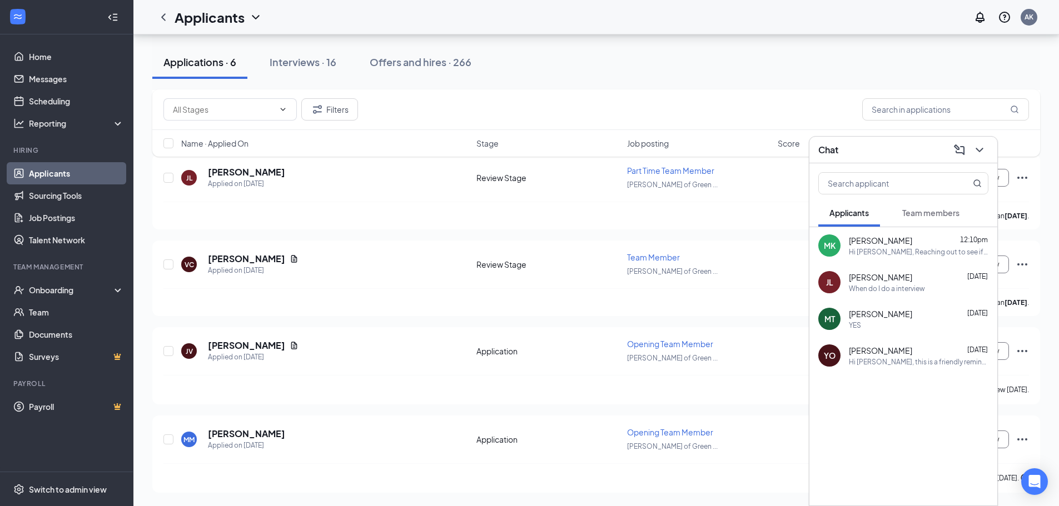
click at [920, 221] on button "Team members" at bounding box center [930, 213] width 79 height 28
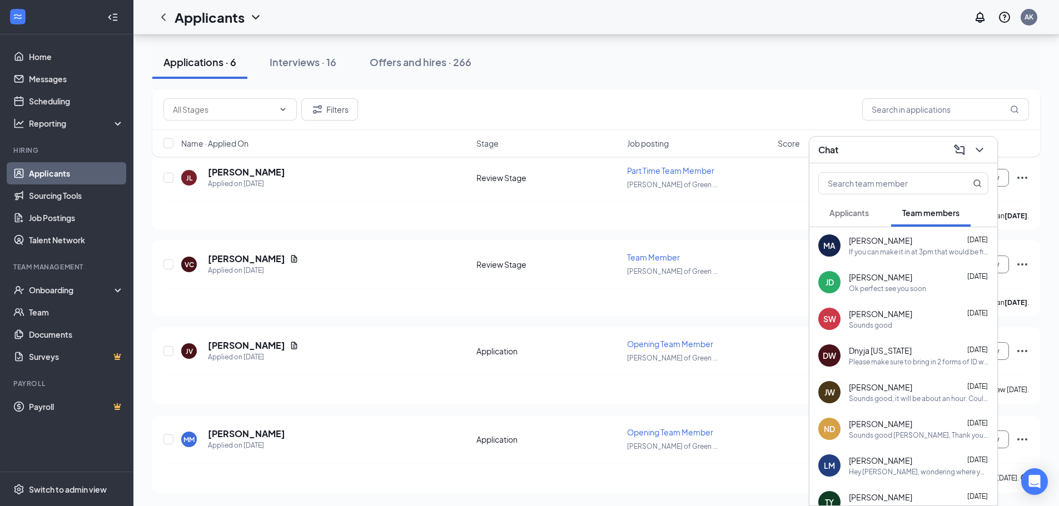
click at [867, 217] on span "Applicants" at bounding box center [848, 213] width 39 height 10
